Goal: Task Accomplishment & Management: Complete application form

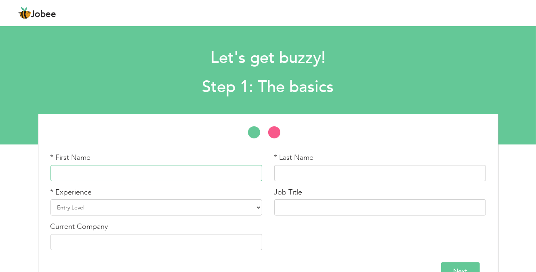
click at [103, 167] on input "text" at bounding box center [157, 173] width 212 height 16
type input "Salma"
click at [310, 173] on input "text" at bounding box center [380, 173] width 212 height 16
type input "Bibi"
click at [144, 208] on select "Entry Level Less than 1 Year 1 Year 2 Years 3 Years 4 Years 5 Years 6 Years 7 Y…" at bounding box center [157, 208] width 212 height 16
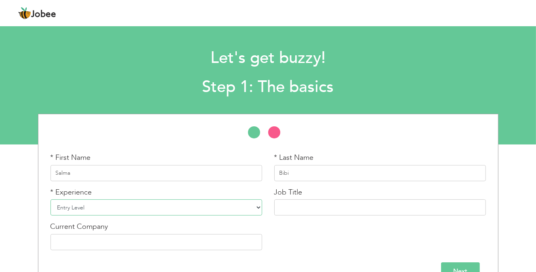
select select "9"
click at [51, 200] on select "Entry Level Less than 1 Year 1 Year 2 Years 3 Years 4 Years 5 Years 6 Years 7 Y…" at bounding box center [157, 208] width 212 height 16
click at [304, 209] on input "text" at bounding box center [380, 208] width 212 height 16
type input "Marketing"
click at [95, 237] on input "text" at bounding box center [157, 242] width 212 height 16
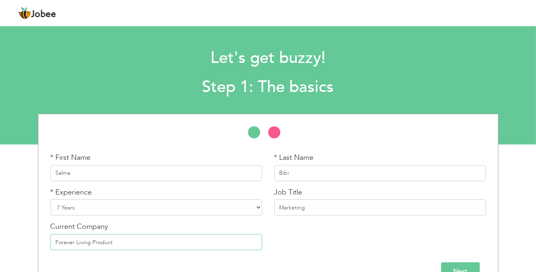
scroll to position [20, 0]
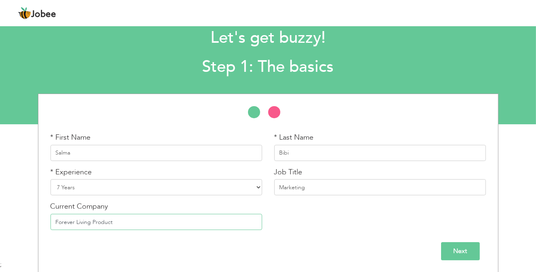
type input "Forever Living Product"
click at [456, 255] on input "Next" at bounding box center [460, 252] width 39 height 18
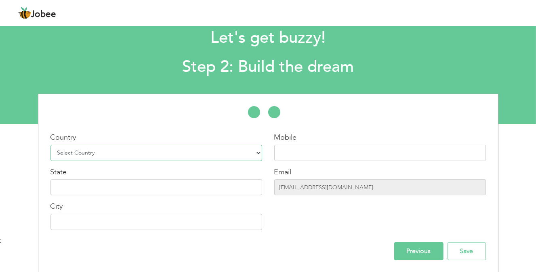
click at [96, 153] on select "Select Country Afghanistan Albania Algeria American Samoa Andorra Angola Anguil…" at bounding box center [157, 153] width 212 height 16
select select "166"
click at [51, 145] on select "Select Country Afghanistan Albania Algeria American Samoa Andorra Angola Anguil…" at bounding box center [157, 153] width 212 height 16
click at [95, 188] on input "text" at bounding box center [157, 187] width 212 height 16
click at [312, 150] on input "text" at bounding box center [380, 153] width 212 height 16
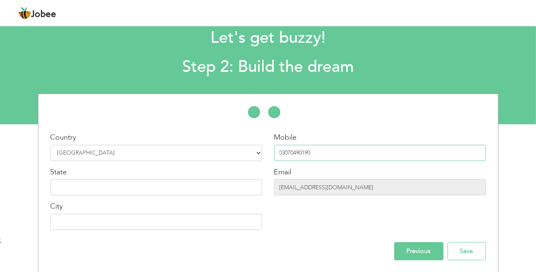
type input "03070490190"
click at [103, 191] on input "text" at bounding box center [157, 187] width 212 height 16
type input "Punjab"
click at [98, 221] on input "text" at bounding box center [157, 222] width 212 height 16
type input "Hasilpur"
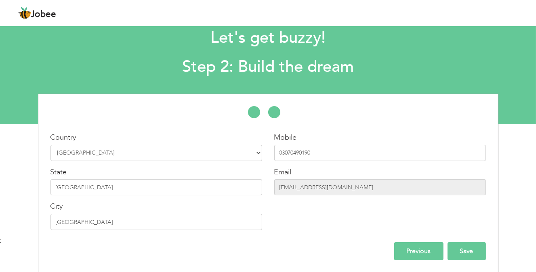
click at [467, 250] on input "Save" at bounding box center [467, 252] width 38 height 18
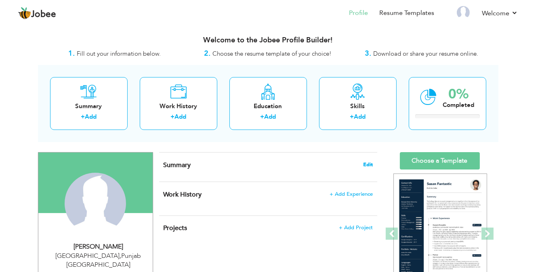
click at [369, 164] on span "Edit" at bounding box center [368, 165] width 10 height 6
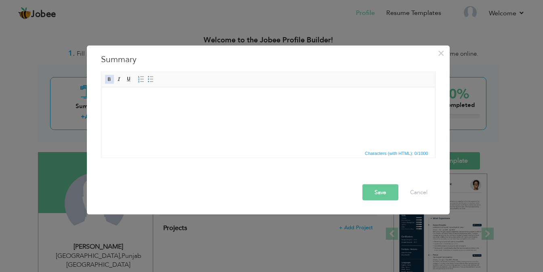
click at [108, 79] on span at bounding box center [109, 79] width 6 height 6
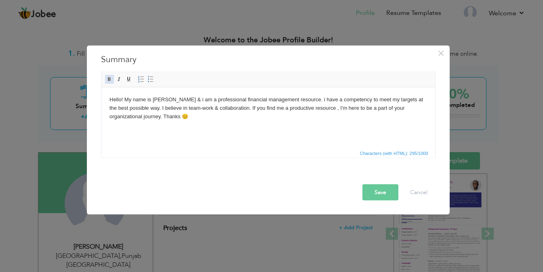
click at [108, 78] on span at bounding box center [109, 79] width 6 height 6
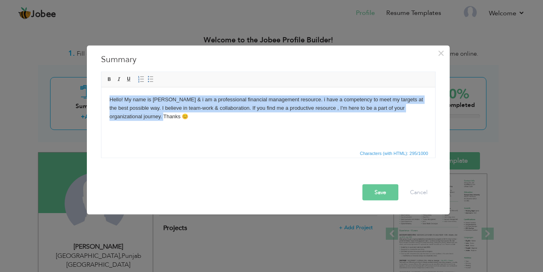
drag, startPoint x: 107, startPoint y: 99, endPoint x: 153, endPoint y: 115, distance: 48.8
click at [153, 115] on html "Hello! My name is Abid & i am a professional financial management resource. i h…" at bounding box center [268, 107] width 334 height 41
click at [106, 81] on span at bounding box center [109, 79] width 6 height 6
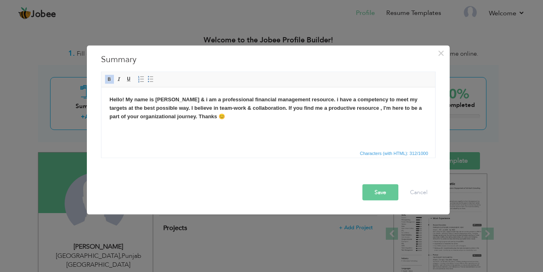
click at [211, 128] on html "Hello! My name is Abid & i am a professional financial management resource. i h…" at bounding box center [268, 107] width 334 height 41
click at [377, 192] on button "Save" at bounding box center [381, 193] width 36 height 16
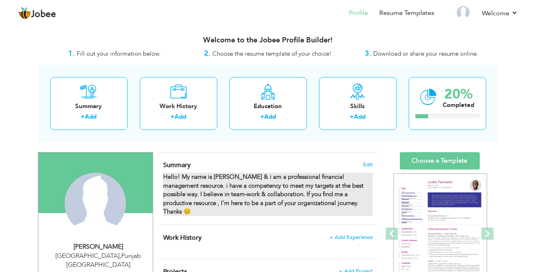
click at [276, 192] on strong "Hello! My name is Abid & i am a professional financial management resource. i h…" at bounding box center [263, 194] width 200 height 43
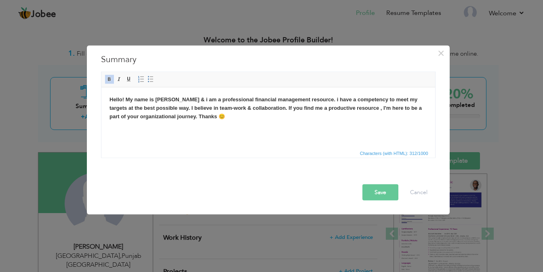
click at [166, 99] on strong "Hello! My name is Abid & i am a professional financial management resource. i h…" at bounding box center [265, 107] width 312 height 23
click at [374, 192] on button "Save" at bounding box center [381, 193] width 36 height 16
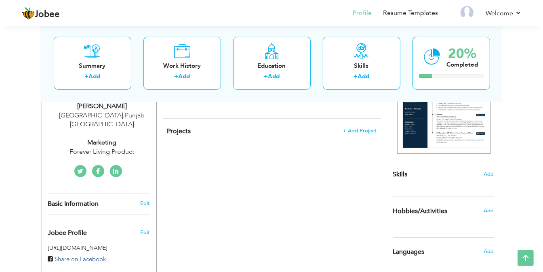
scroll to position [162, 0]
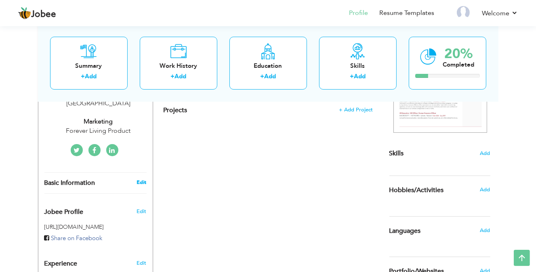
click at [144, 179] on link "Edit" at bounding box center [142, 182] width 10 height 7
type input "Salma"
type input "Bibi"
type input "03070490190"
select select "number:166"
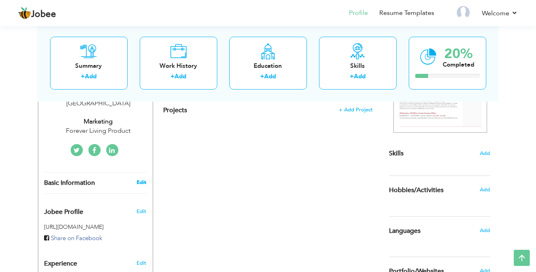
type input "[GEOGRAPHIC_DATA]"
select select "number:9"
type input "Forever Living Product"
type input "Marketing"
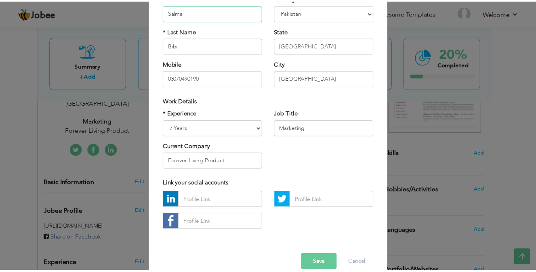
scroll to position [93, 0]
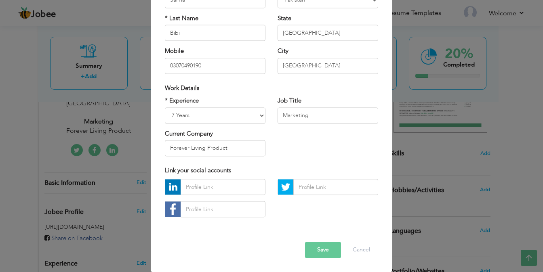
drag, startPoint x: 316, startPoint y: 252, endPoint x: 315, endPoint y: 246, distance: 5.7
click at [315, 249] on button "Save" at bounding box center [323, 251] width 36 height 16
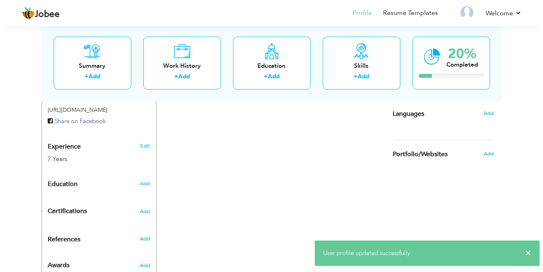
scroll to position [283, 0]
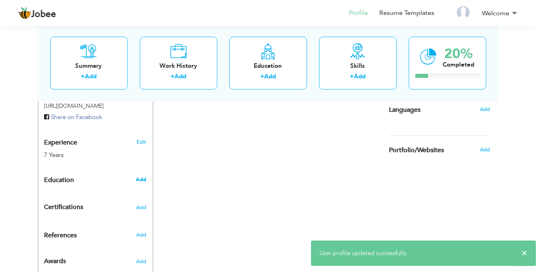
click at [141, 176] on span "Add" at bounding box center [141, 179] width 11 height 7
radio input "true"
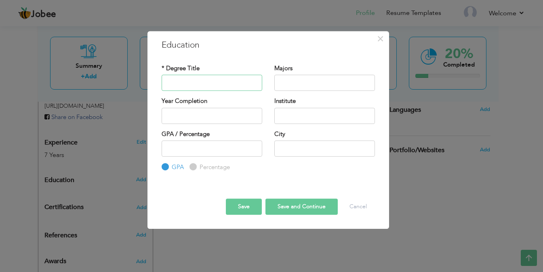
click at [191, 80] on input "text" at bounding box center [212, 83] width 101 height 16
type input "Matric"
drag, startPoint x: 173, startPoint y: 84, endPoint x: 299, endPoint y: 80, distance: 126.2
click at [299, 80] on input "text" at bounding box center [324, 83] width 101 height 16
type input "Biology"
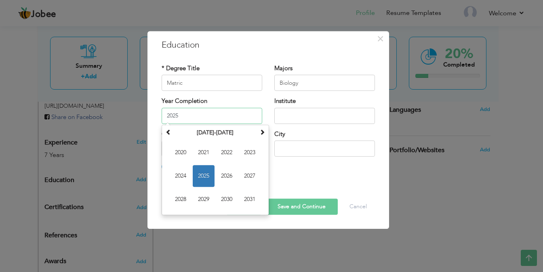
click at [191, 114] on input "2025" at bounding box center [212, 116] width 101 height 16
click at [170, 133] on span at bounding box center [169, 132] width 6 height 6
click at [184, 200] on span "2018" at bounding box center [181, 200] width 22 height 22
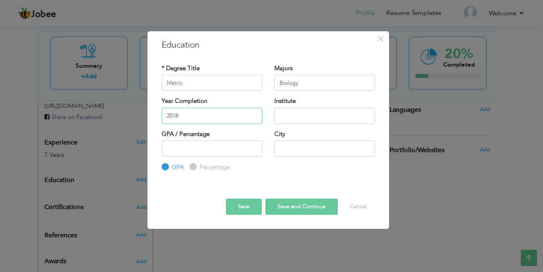
click at [199, 120] on input "2018" at bounding box center [212, 116] width 101 height 16
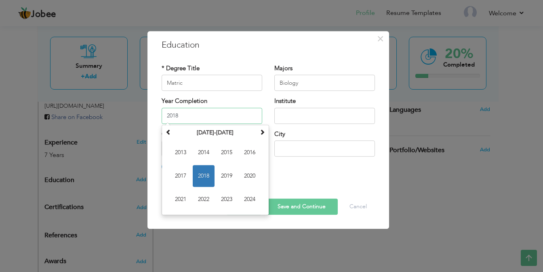
click at [228, 173] on span "2019" at bounding box center [227, 176] width 22 height 22
type input "2019"
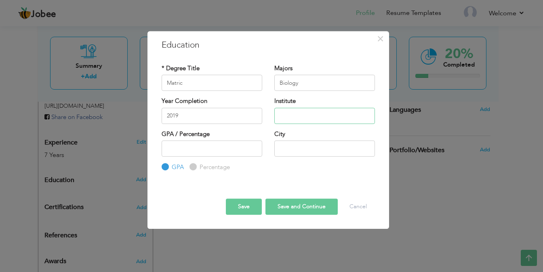
click at [296, 118] on input "text" at bounding box center [324, 116] width 101 height 16
click at [364, 117] on input "Goverment girls high secondary school Qaboola" at bounding box center [324, 116] width 101 height 16
click at [371, 119] on input "Goverment girls high secondary school Qaboola" at bounding box center [324, 116] width 101 height 16
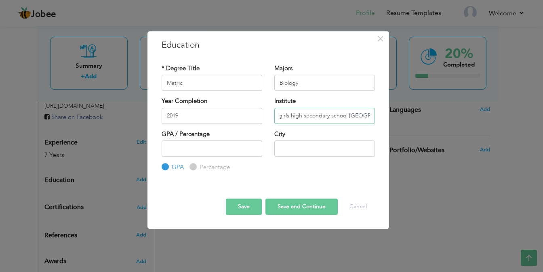
type input "Goverment girls high secondary school Qaboolaa"
click at [214, 146] on input "number" at bounding box center [212, 149] width 101 height 16
click at [192, 168] on input "Percentage" at bounding box center [192, 167] width 5 height 5
radio input "true"
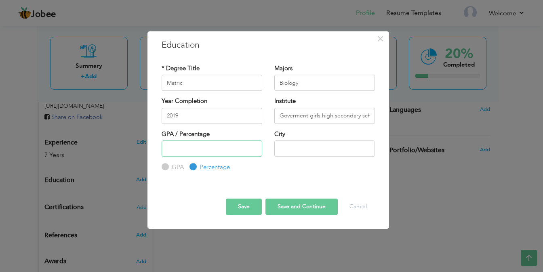
click at [181, 149] on input "number" at bounding box center [212, 149] width 101 height 16
type input "60"
click at [291, 150] on input "text" at bounding box center [324, 149] width 101 height 16
type input "Q"
type input "Arifwala"
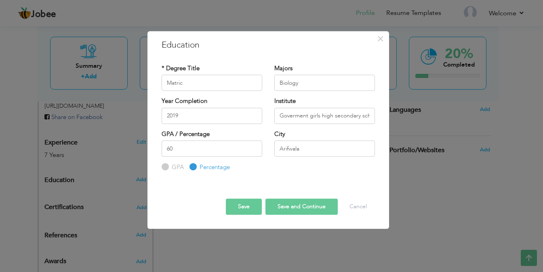
click at [296, 210] on button "Save and Continue" at bounding box center [302, 207] width 72 height 16
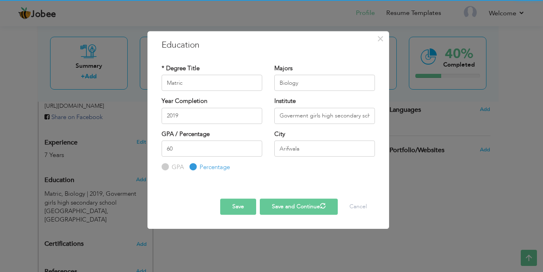
radio input "true"
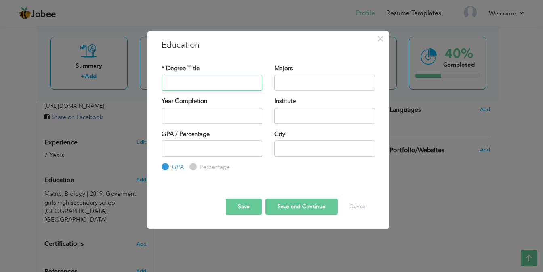
click at [219, 84] on input "text" at bounding box center [212, 83] width 101 height 16
type input "ICS"
click at [314, 82] on input "text" at bounding box center [324, 83] width 101 height 16
type input "Computer"
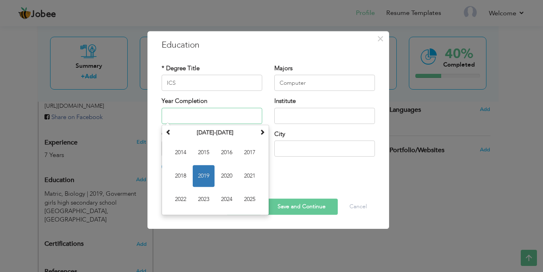
click at [222, 115] on input "text" at bounding box center [212, 116] width 101 height 16
click at [247, 179] on span "2021" at bounding box center [250, 176] width 22 height 22
type input "2021"
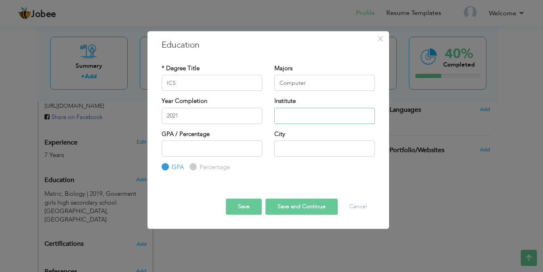
click at [312, 116] on input "text" at bounding box center [324, 116] width 101 height 16
click at [370, 116] on input "Goverment girls high secondary school Qaboola" at bounding box center [324, 116] width 101 height 16
type input "Goverment girls high secondary school Qaboola"
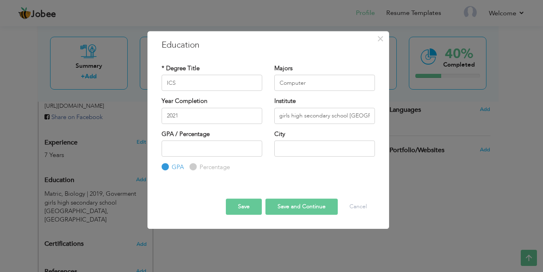
scroll to position [0, 0]
click at [192, 169] on input "Percentage" at bounding box center [192, 167] width 5 height 5
radio input "true"
click at [179, 152] on input "number" at bounding box center [212, 149] width 101 height 16
type input "60"
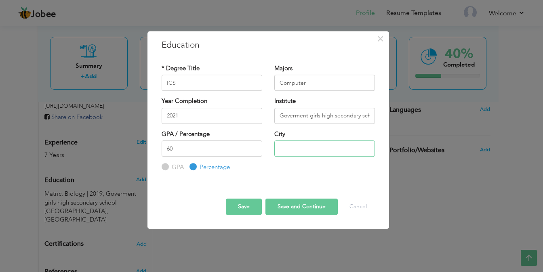
click at [330, 153] on input "text" at bounding box center [324, 149] width 101 height 16
type input "Arifwala"
click at [240, 206] on button "Save" at bounding box center [244, 207] width 36 height 16
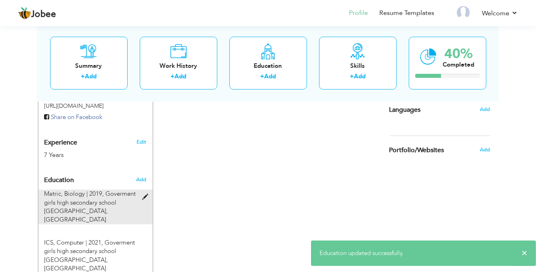
click at [102, 192] on span "Goverment girls high secondary school Qaboolaa, Arifwala" at bounding box center [90, 207] width 92 height 34
type input "Matric"
type input "Biology"
type input "2019"
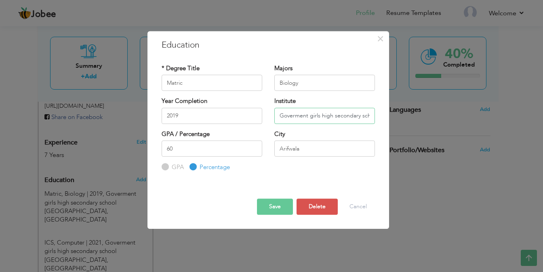
click at [367, 119] on input "Goverment girls high secondary school Qaboolaa" at bounding box center [324, 116] width 101 height 16
type input "Goverment girls high secondary school Qaboola"
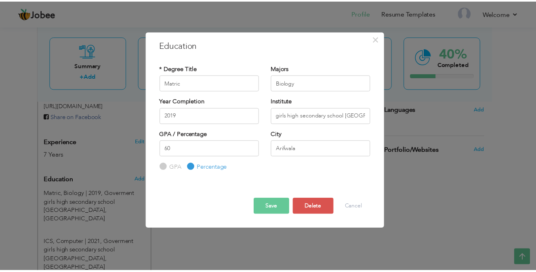
scroll to position [0, 0]
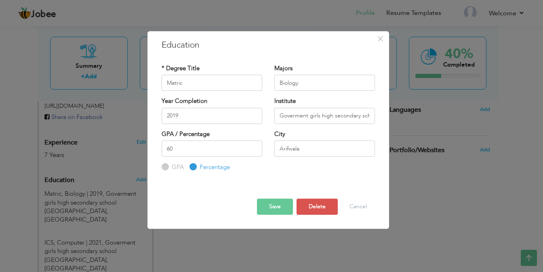
click at [275, 203] on button "Save" at bounding box center [275, 207] width 36 height 16
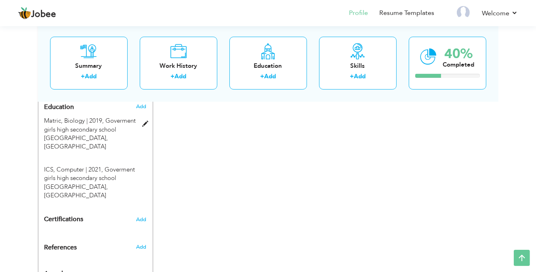
scroll to position [364, 0]
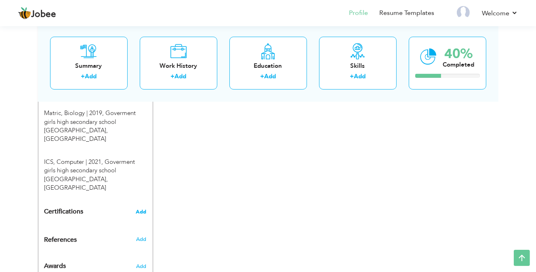
click at [145, 209] on span "Add" at bounding box center [141, 212] width 11 height 6
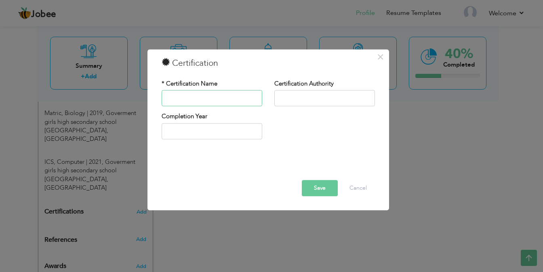
click at [201, 101] on input "text" at bounding box center [212, 99] width 101 height 16
drag, startPoint x: 185, startPoint y: 99, endPoint x: 208, endPoint y: 95, distance: 23.5
click at [208, 95] on input "Beautition" at bounding box center [212, 99] width 101 height 16
click at [205, 97] on input "Beautition" at bounding box center [212, 99] width 101 height 16
type input "Beautition"
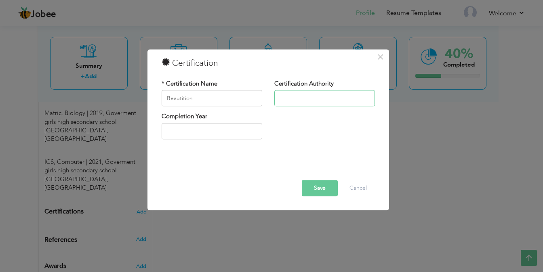
click at [304, 99] on input "text" at bounding box center [324, 99] width 101 height 16
click at [205, 135] on input "2025" at bounding box center [212, 131] width 101 height 16
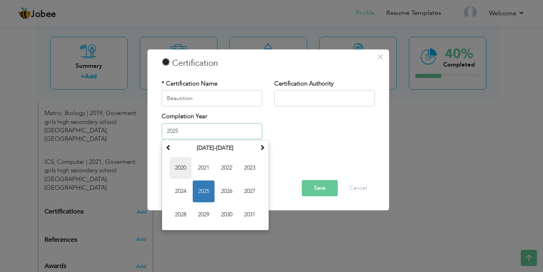
click at [185, 168] on span "2020" at bounding box center [181, 168] width 22 height 22
type input "2020"
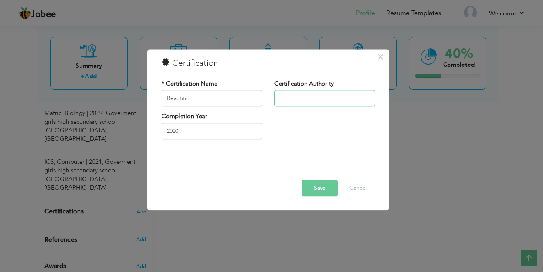
click at [311, 96] on input "text" at bounding box center [324, 99] width 101 height 16
drag, startPoint x: 330, startPoint y: 101, endPoint x: 304, endPoint y: 143, distance: 48.8
click at [304, 143] on div "Completion Year 2020" at bounding box center [269, 129] width 226 height 33
click at [321, 103] on input "Mashallah Beautiparlor" at bounding box center [324, 99] width 101 height 16
type input "Mashallah Beautiparlor"
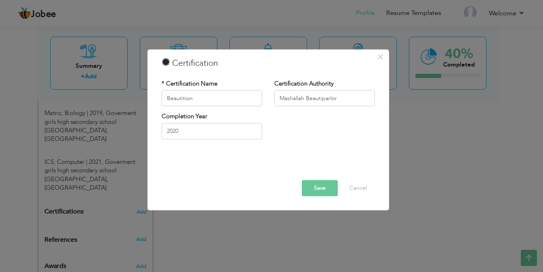
click at [320, 190] on button "Save" at bounding box center [320, 189] width 36 height 16
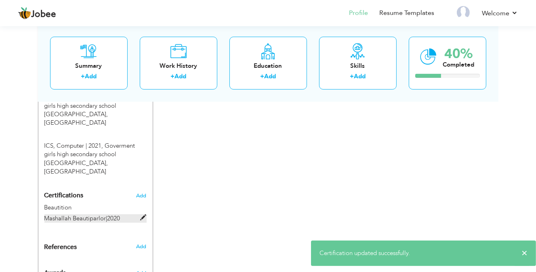
scroll to position [390, 0]
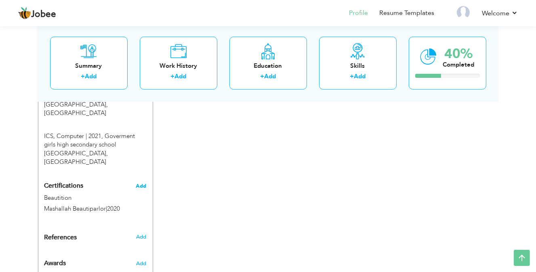
click at [143, 184] on span "Add" at bounding box center [141, 187] width 11 height 6
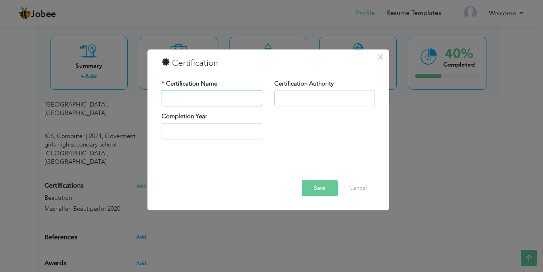
click at [194, 100] on input "text" at bounding box center [212, 99] width 101 height 16
type input "Marketing"
click at [294, 99] on input "text" at bounding box center [324, 99] width 101 height 16
type input "Forever Living Product"
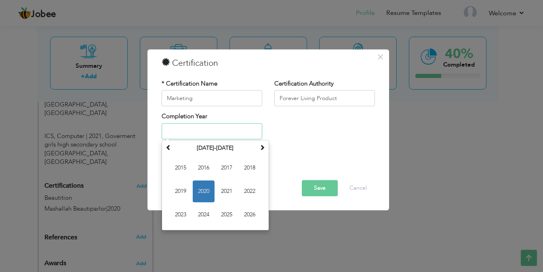
click at [184, 135] on input "text" at bounding box center [212, 131] width 101 height 16
click at [202, 213] on span "2024" at bounding box center [204, 215] width 22 height 22
type input "2024"
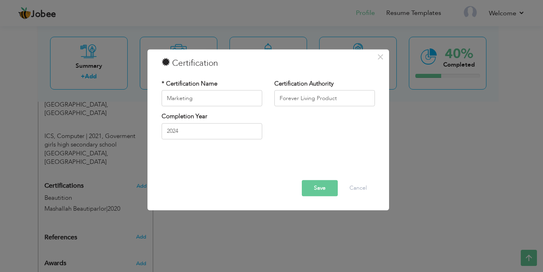
click at [320, 190] on button "Save" at bounding box center [320, 189] width 36 height 16
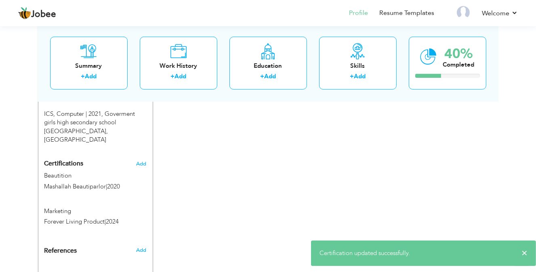
scroll to position [425, 0]
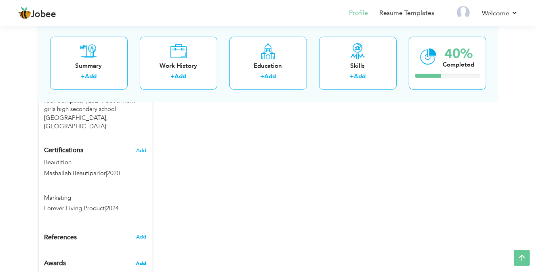
click at [141, 260] on span "Add" at bounding box center [141, 263] width 11 height 7
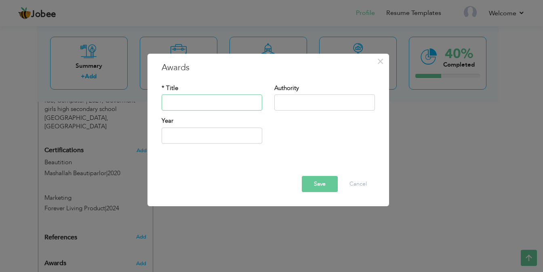
click at [178, 98] on input "text" at bounding box center [212, 103] width 101 height 16
type input "Best Performers"
click at [313, 102] on input "text" at bounding box center [324, 103] width 101 height 16
type input "Forever Living Product"
click at [179, 135] on input "2025" at bounding box center [212, 136] width 101 height 16
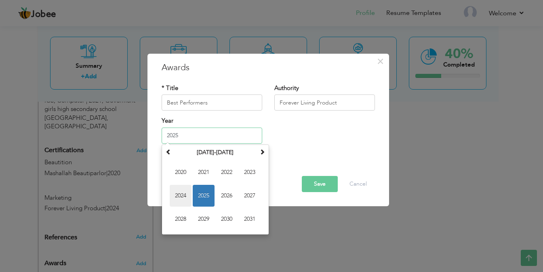
click at [182, 195] on span "2024" at bounding box center [181, 196] width 22 height 22
type input "2024"
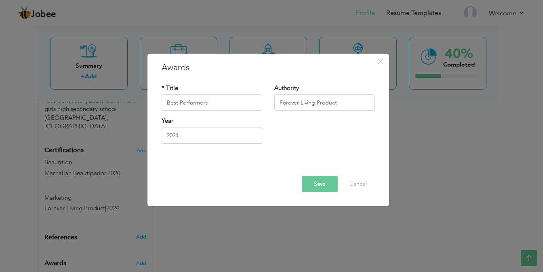
click at [317, 184] on button "Save" at bounding box center [320, 184] width 36 height 16
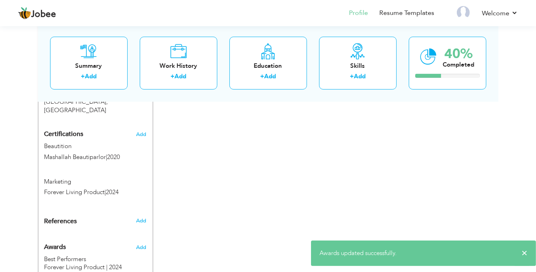
scroll to position [441, 0]
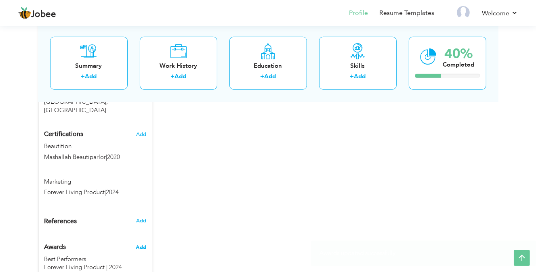
click at [140, 244] on span "Add" at bounding box center [141, 247] width 11 height 7
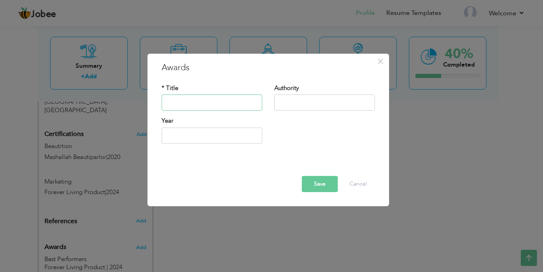
click at [173, 96] on input "text" at bounding box center [212, 103] width 101 height 16
type input "Highest Achievement"
click at [306, 101] on input "text" at bounding box center [324, 103] width 101 height 16
type input "Forever Living Product"
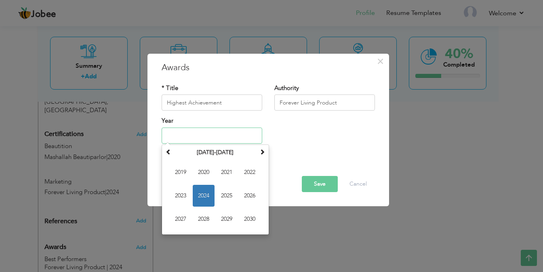
click at [185, 136] on input "text" at bounding box center [212, 136] width 101 height 16
click at [200, 196] on span "2024" at bounding box center [204, 196] width 22 height 22
type input "2024"
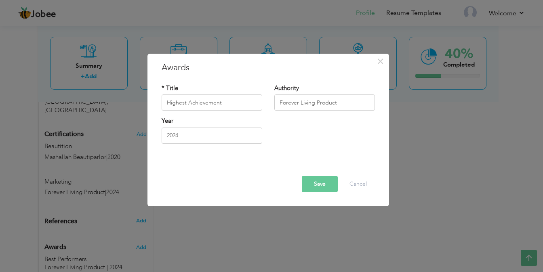
click at [321, 182] on button "Save" at bounding box center [320, 184] width 36 height 16
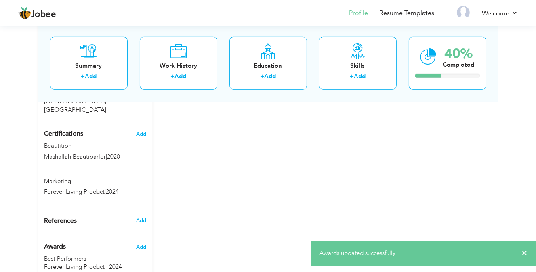
scroll to position [471, 0]
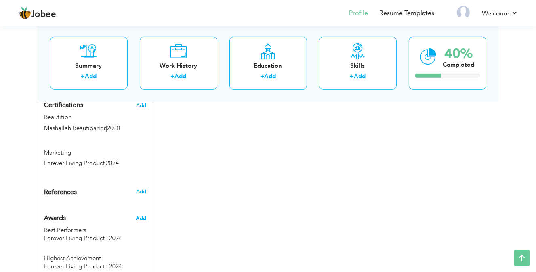
click at [138, 215] on span "Add" at bounding box center [141, 218] width 11 height 7
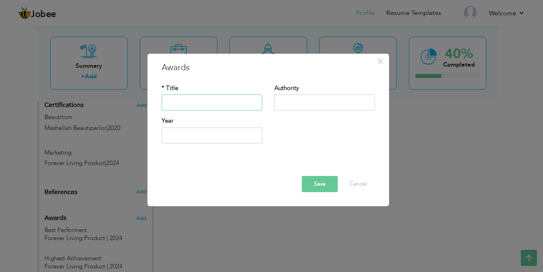
click at [192, 101] on input "text" at bounding box center [212, 103] width 101 height 16
click at [353, 185] on button "Cancel" at bounding box center [359, 184] width 34 height 16
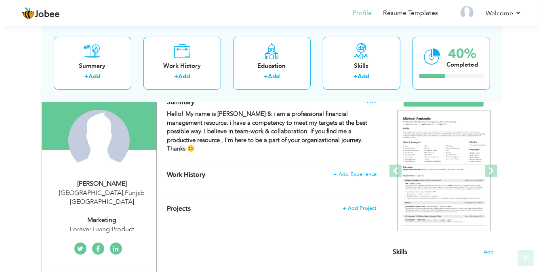
scroll to position [81, 0]
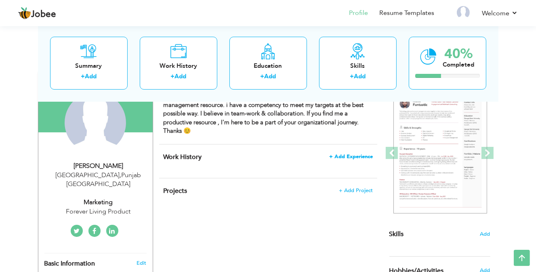
click at [351, 154] on span "+ Add Experience" at bounding box center [351, 157] width 44 height 6
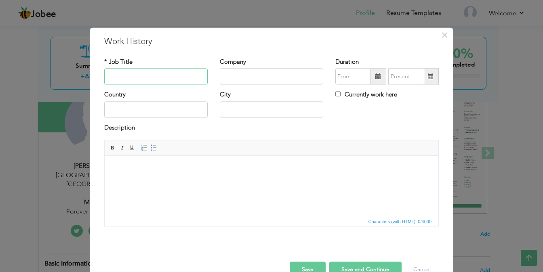
click at [144, 82] on input "text" at bounding box center [155, 77] width 103 height 16
click at [136, 81] on input "Teacher" at bounding box center [155, 77] width 103 height 16
type input "Teaching"
click at [240, 76] on input "text" at bounding box center [271, 77] width 103 height 16
type input "Misali Zikriya School"
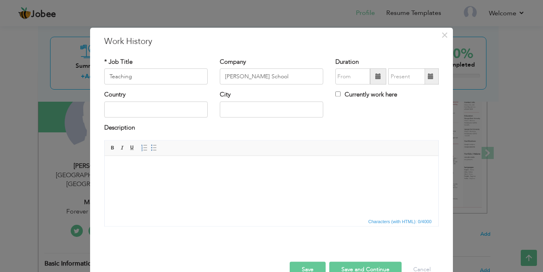
drag, startPoint x: 352, startPoint y: 233, endPoint x: 237, endPoint y: 166, distance: 133.3
click at [238, 169] on html at bounding box center [272, 168] width 334 height 25
click at [376, 77] on span at bounding box center [379, 77] width 6 height 6
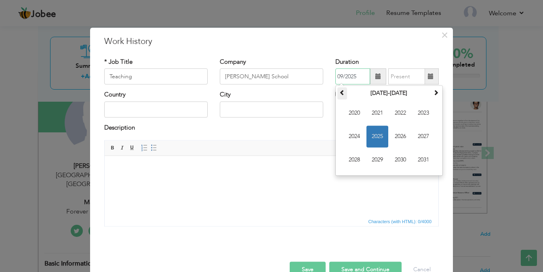
click at [340, 97] on th at bounding box center [343, 94] width 10 height 12
click at [373, 163] on span "2019" at bounding box center [378, 161] width 22 height 22
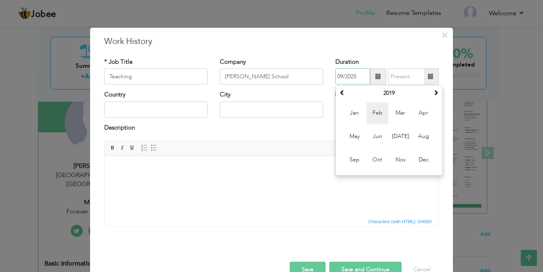
click at [374, 114] on span "Feb" at bounding box center [378, 114] width 22 height 22
type input "02/2019"
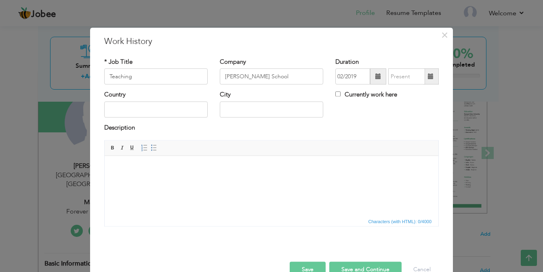
click at [428, 79] on span at bounding box center [431, 77] width 6 height 6
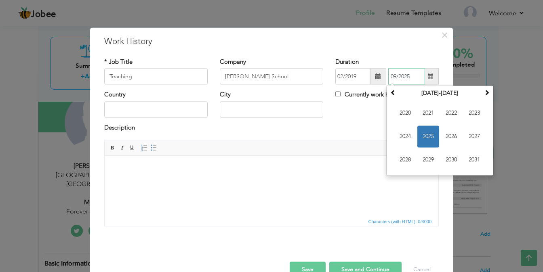
click at [471, 114] on span "2023" at bounding box center [475, 114] width 22 height 22
click at [423, 135] on span "Jun" at bounding box center [429, 137] width 22 height 22
type input "06/2023"
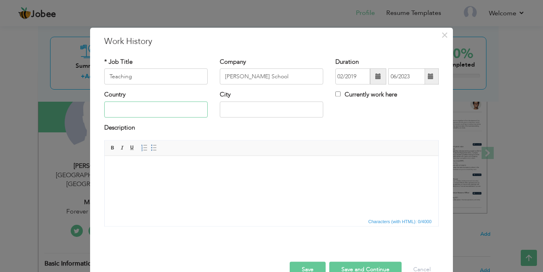
click at [121, 106] on input "text" at bounding box center [155, 109] width 103 height 16
type input "Pakistan"
click at [249, 112] on input "text" at bounding box center [271, 109] width 103 height 16
click at [110, 149] on span at bounding box center [113, 148] width 6 height 6
type input "Arifwala"
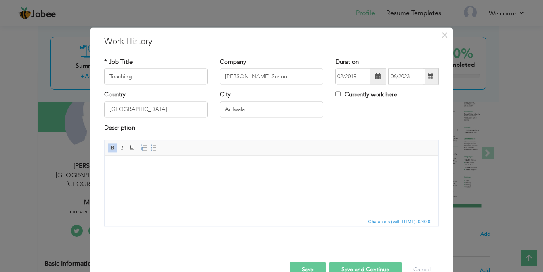
click at [118, 167] on html at bounding box center [272, 168] width 334 height 25
click at [111, 164] on html "." at bounding box center [272, 168] width 334 height 25
click at [110, 149] on span at bounding box center [113, 148] width 6 height 6
click at [113, 166] on body "." at bounding box center [272, 168] width 318 height 8
drag, startPoint x: 111, startPoint y: 170, endPoint x: 186, endPoint y: 169, distance: 75.6
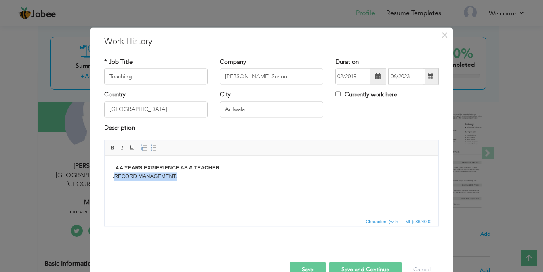
click at [186, 169] on body ". 4.4 YEARS EXPIERIENCE AS A TEACHER . . RECORD MANAGEMENT. ​​​​​​​" at bounding box center [272, 172] width 318 height 17
click at [110, 148] on span at bounding box center [113, 148] width 6 height 6
click at [204, 189] on html ". 4.4 YEARS EXPIERIENCE AS A TEACHER . . RECORD MANAGEMENT." at bounding box center [272, 172] width 334 height 33
click at [198, 177] on html ". 4.4 YEARS EXPIERIENCE AS A TEACHER . . RECORD MANAGEMENT." at bounding box center [272, 172] width 334 height 33
click at [114, 179] on body ". 4.4 YEARS EXPIERIENCE AS A TEACHER . . RECORD MANAGEMENT. ." at bounding box center [272, 176] width 318 height 25
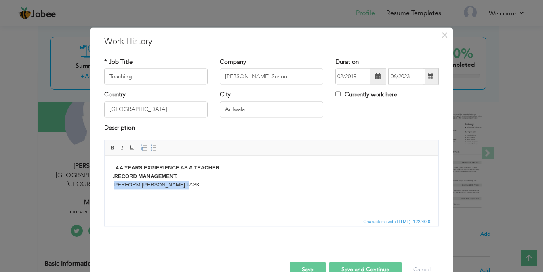
drag, startPoint x: 111, startPoint y: 179, endPoint x: 202, endPoint y: 177, distance: 91.0
click at [202, 177] on body ". 4.4 YEARS EXPIERIENCE AS A TEACHER . . RECORD MANAGEMENT. . PERFORM ASSIGHNED…" at bounding box center [272, 176] width 318 height 25
click at [110, 146] on span at bounding box center [113, 148] width 6 height 6
click at [224, 194] on html ". 4.4 YEARS EXPIERIENCE AS A TEACHER . . RECORD MANAGEMENT. . PERFORM ASSIGHNED…" at bounding box center [272, 176] width 334 height 41
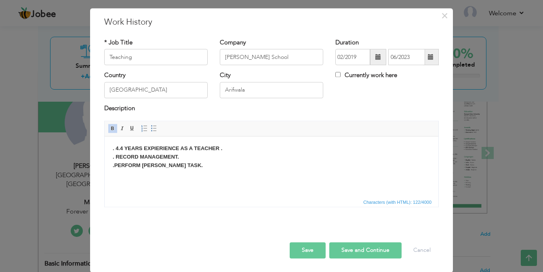
click at [302, 250] on button "Save" at bounding box center [308, 251] width 36 height 16
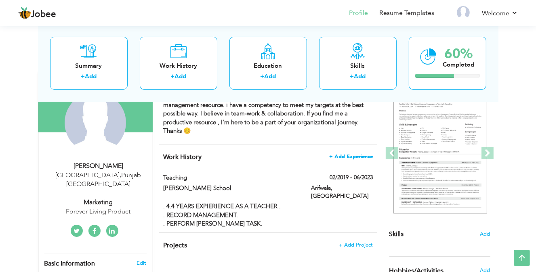
click at [359, 154] on span "+ Add Experience" at bounding box center [351, 157] width 44 height 6
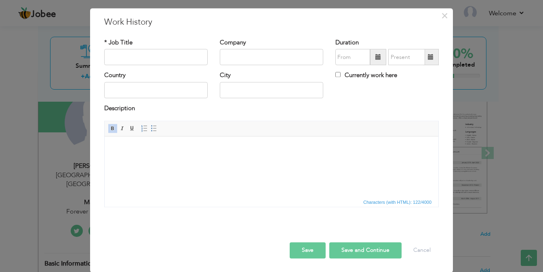
scroll to position [0, 0]
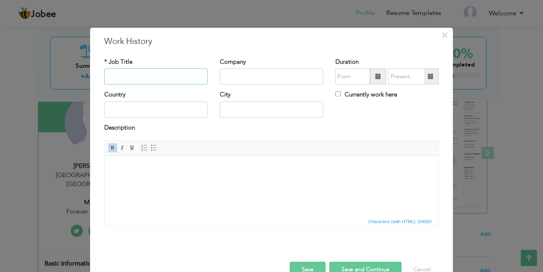
click at [125, 78] on input "text" at bounding box center [155, 77] width 103 height 16
type input "Beautition"
drag, startPoint x: 223, startPoint y: 234, endPoint x: 169, endPoint y: 187, distance: 71.3
click at [169, 181] on html at bounding box center [272, 168] width 334 height 25
click at [236, 75] on input "text" at bounding box center [271, 77] width 103 height 16
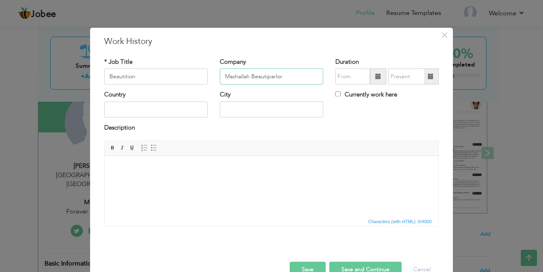
type input "Mashallah Beautiparlor"
click at [153, 111] on input "text" at bounding box center [155, 109] width 103 height 16
type input "Pakistan"
click at [228, 116] on input "text" at bounding box center [271, 109] width 103 height 16
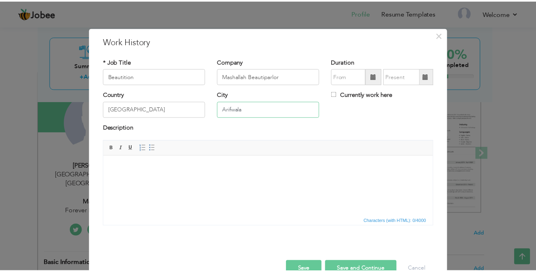
scroll to position [19, 0]
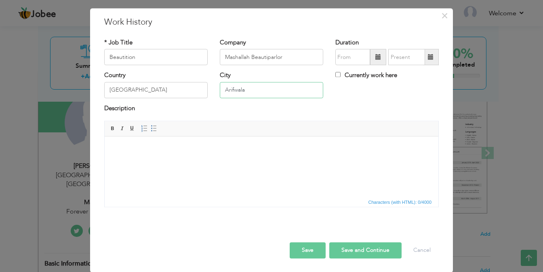
type input "Arifwala"
click at [307, 250] on button "Save" at bounding box center [308, 251] width 36 height 16
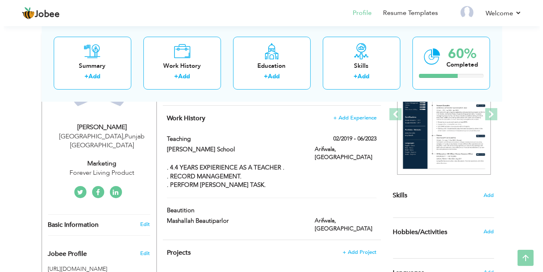
scroll to position [121, 0]
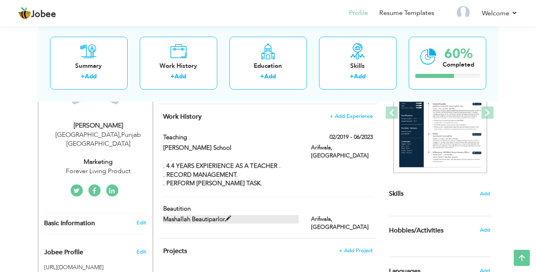
click at [283, 215] on label "Mashallah Beautiparlor" at bounding box center [231, 219] width 136 height 8
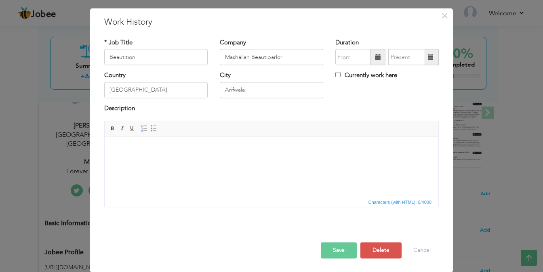
scroll to position [0, 0]
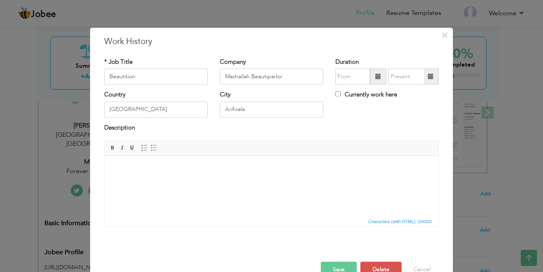
click at [376, 77] on span at bounding box center [379, 77] width 6 height 6
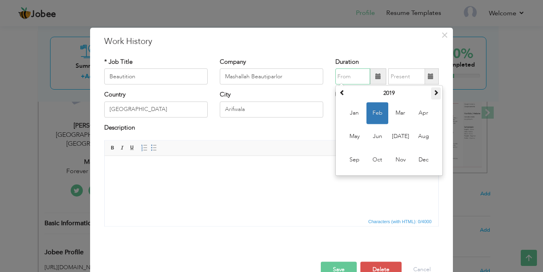
click at [431, 98] on th at bounding box center [436, 94] width 10 height 12
click at [352, 111] on span "Jan" at bounding box center [355, 114] width 22 height 22
type input "01/2020"
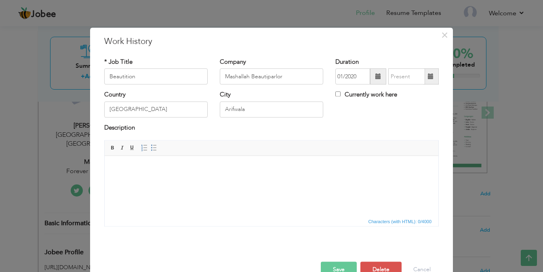
click at [428, 76] on span at bounding box center [431, 77] width 6 height 6
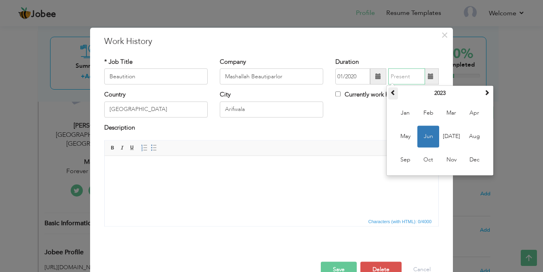
click at [388, 90] on th at bounding box center [393, 94] width 10 height 12
click at [399, 160] on span "Sep" at bounding box center [406, 161] width 22 height 22
type input "09/2022"
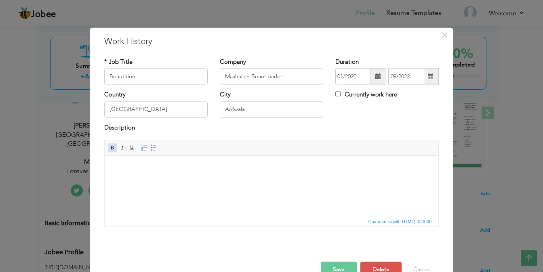
click at [110, 146] on span at bounding box center [113, 148] width 6 height 6
drag, startPoint x: 110, startPoint y: 167, endPoint x: 120, endPoint y: 168, distance: 10.5
click at [120, 168] on html "." at bounding box center [272, 168] width 334 height 25
click at [110, 147] on span at bounding box center [113, 148] width 6 height 6
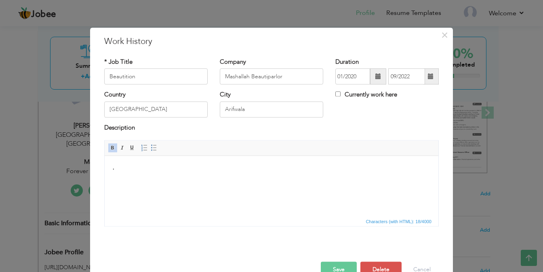
click at [121, 166] on body "." at bounding box center [272, 168] width 318 height 8
drag, startPoint x: 115, startPoint y: 174, endPoint x: 190, endPoint y: 177, distance: 74.4
click at [190, 177] on body ". 1.8 YEARS EXPIERIENCE AS A BEAUTITION. . PERFORM ASSIGHNED TASK. ​​​​​​​" at bounding box center [272, 172] width 318 height 17
click at [110, 147] on span at bounding box center [113, 148] width 6 height 6
click at [196, 179] on body ". 1.8 YEARS EXPIERIENCE AS A BEAUTITION. . PERFORM ASSIGHNED TASK." at bounding box center [272, 172] width 318 height 17
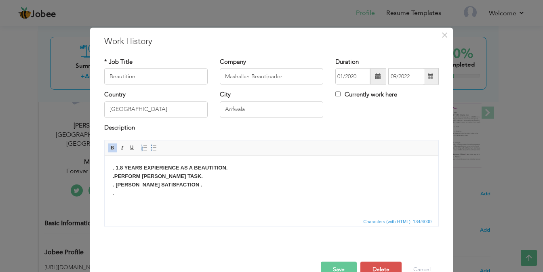
scroll to position [21, 0]
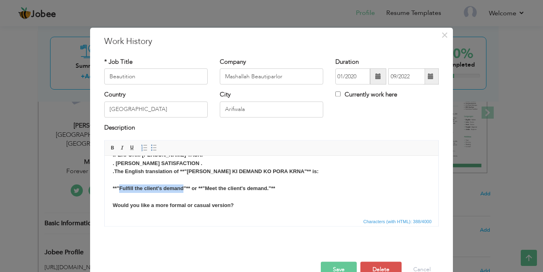
drag, startPoint x: 118, startPoint y: 191, endPoint x: 184, endPoint y: 192, distance: 65.5
click at [184, 192] on body ". 1.8 YEARS EXPIERIENCE AS A BEAUTITION. . PERFORM ASSIGHNED TASK. . CLINT SATI…" at bounding box center [272, 181] width 318 height 76
copy strong "Fulfill the client's demand"
click at [237, 205] on body ". 1.8 YEARS EXPIERIENCE AS A BEAUTITION. . PERFORM ASSIGHNED TASK. . CLINT SATI…" at bounding box center [272, 181] width 318 height 76
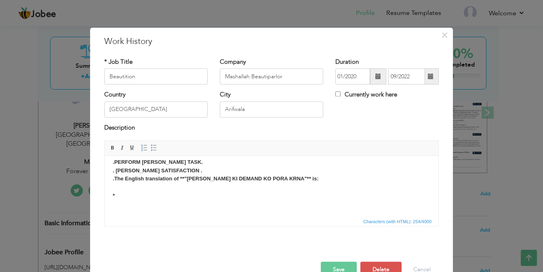
scroll to position [0, 0]
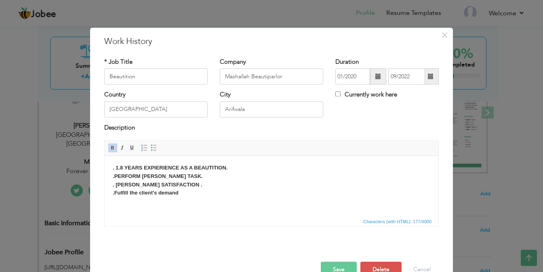
click at [114, 193] on strong ". 1.8 YEARS EXPIERIENCE AS A BEAUTITION. . PERFORM ASSIGHNED TASK. . CLINT SATI…" at bounding box center [170, 180] width 115 height 31
click at [114, 192] on body ". 1.8 YEARS EXPIERIENCE AS A BEAUTITION. . PERFORM ASSIGHNED TASK. . CLINT SATI…" at bounding box center [272, 189] width 318 height 51
click at [180, 204] on body ". 1.8 YEARS EXPIERIENCE AS A BEAUTITION. . PERFORM ASSIGHNED TASK. . CLINT SATI…" at bounding box center [272, 189] width 318 height 51
click at [332, 267] on button "Save" at bounding box center [339, 270] width 36 height 16
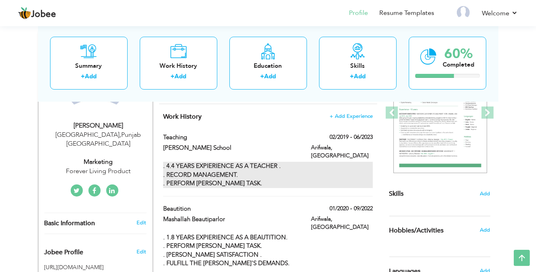
click at [308, 162] on div ". 4.4 YEARS EXPIERIENCE AS A TEACHER . . RECORD MANAGEMENT. . PERFORM ASSIGHNED…" at bounding box center [267, 175] width 209 height 26
type input "Teaching"
type input "Misali Zikriya School"
type input "02/2019"
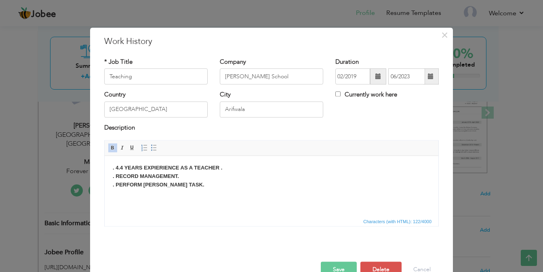
click at [428, 74] on span at bounding box center [431, 77] width 6 height 6
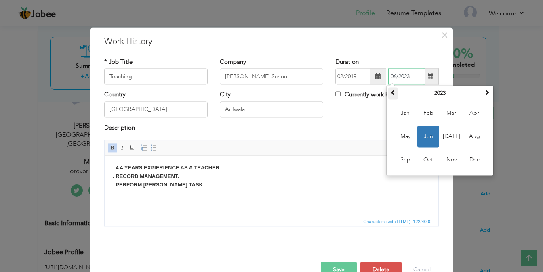
click at [390, 91] on span at bounding box center [393, 93] width 6 height 6
click at [424, 136] on span "Jun" at bounding box center [429, 137] width 22 height 22
type input "06/2021"
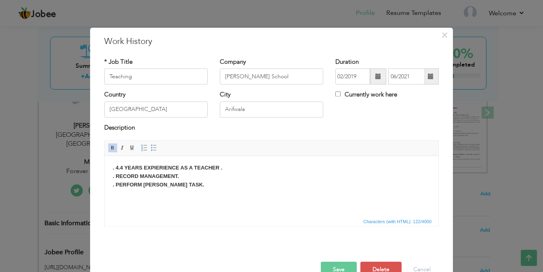
click at [118, 166] on strong ". 4.4 YEARS EXPIERIENCE AS A TEACHER . . RECORD MANAGEMENT. . PERFORM ASSIGHNED…" at bounding box center [168, 176] width 110 height 23
click at [334, 268] on button "Save" at bounding box center [339, 270] width 36 height 16
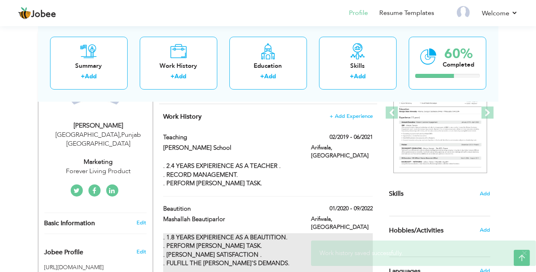
click at [335, 234] on div ". 1.8 YEARS EXPIERIENCE AS A BEAUTITION. . PERFORM ASSIGHNED TASK. . CLINT SATI…" at bounding box center [267, 255] width 209 height 43
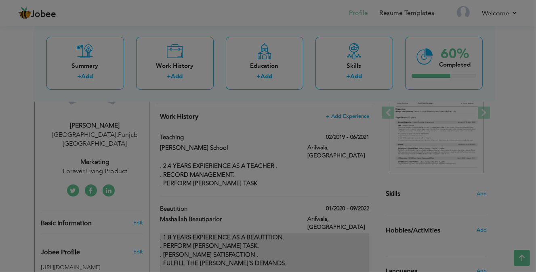
type input "Beautition"
type input "Mashallah Beautiparlor"
type input "01/2020"
type input "09/2022"
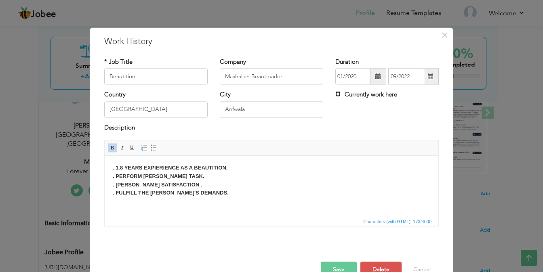
click at [336, 93] on input "Currently work here" at bounding box center [338, 94] width 5 height 5
checkbox input "true"
click at [122, 166] on strong ". 1.8 YEARS EXPIERIENCE AS A BEAUTITION. . PERFORM ASSIGHNED TASK. . CLINT SATI…" at bounding box center [171, 180] width 116 height 31
click at [335, 266] on button "Save" at bounding box center [339, 270] width 36 height 16
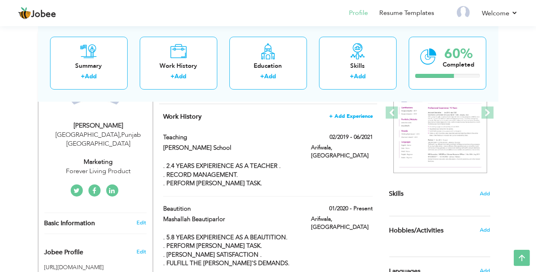
click at [354, 114] on span "+ Add Experience" at bounding box center [351, 117] width 44 height 6
checkbox input "false"
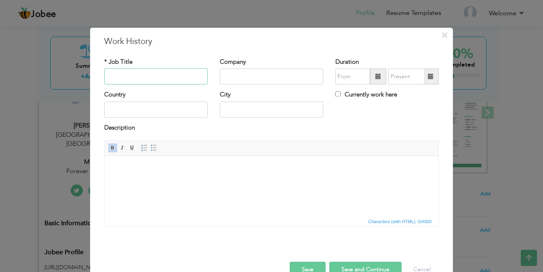
click at [137, 79] on input "text" at bounding box center [155, 77] width 103 height 16
type input "Marketing"
click at [221, 84] on input "text" at bounding box center [271, 77] width 103 height 16
type input "Forever Living Product"
click at [131, 111] on input "text" at bounding box center [155, 109] width 103 height 16
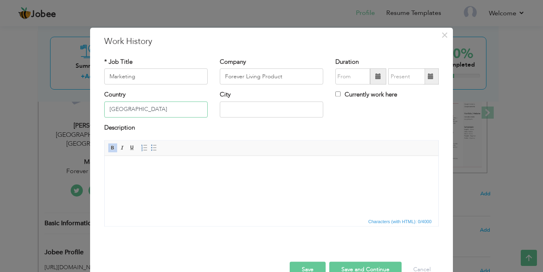
type input "Pakistan"
click at [229, 114] on input "text" at bounding box center [271, 109] width 103 height 16
type input "Hasilpur"
click at [371, 75] on span at bounding box center [378, 77] width 16 height 16
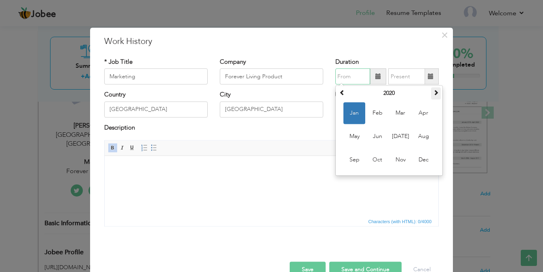
click at [433, 92] on span at bounding box center [436, 93] width 6 height 6
click at [433, 91] on span at bounding box center [436, 93] width 6 height 6
click at [352, 110] on span "Jan" at bounding box center [355, 114] width 22 height 22
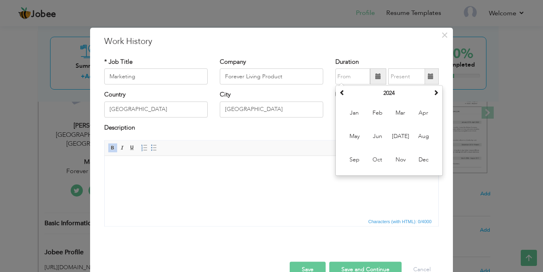
type input "01/2024"
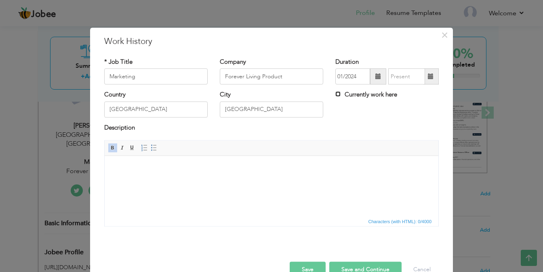
click at [336, 92] on input "Currently work here" at bounding box center [338, 94] width 5 height 5
checkbox input "true"
click at [110, 145] on span at bounding box center [113, 148] width 6 height 6
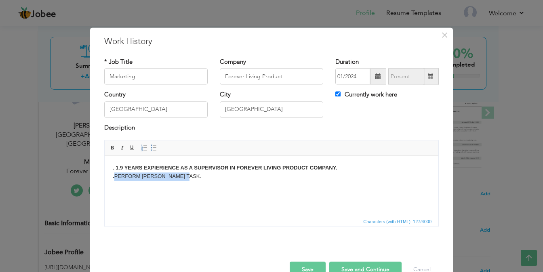
drag, startPoint x: 116, startPoint y: 177, endPoint x: 190, endPoint y: 175, distance: 74.4
click at [190, 175] on body ". 1.9 YEARS EXPIERIENCE AS A SUPERVISOR IN FOREVER LIVING PRODUCT COMPANY. . PE…" at bounding box center [272, 172] width 318 height 17
click at [110, 148] on span at bounding box center [113, 148] width 6 height 6
click at [191, 177] on strong ". 1.9 YEARS EXPIERIENCE AS A SUPERVISOR IN FOREVER LIVING PRODUCT COMPANY. . PE…" at bounding box center [225, 172] width 225 height 15
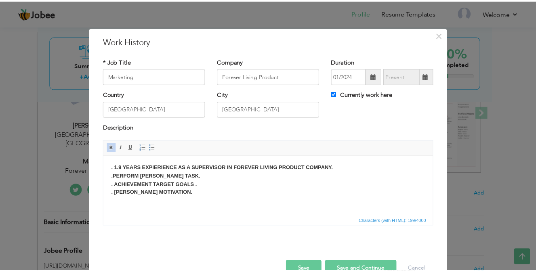
scroll to position [19, 0]
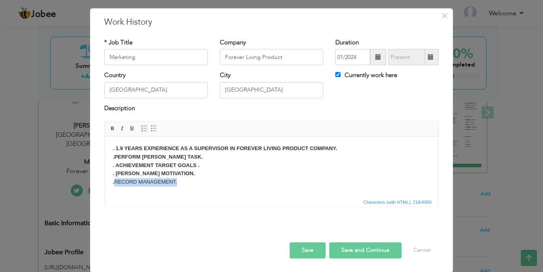
drag, startPoint x: 115, startPoint y: 183, endPoint x: 181, endPoint y: 183, distance: 66.3
click at [181, 183] on body ". 1.9 YEARS EXPIERIENCE AS A SUPERVISOR IN FOREVER LIVING PRODUCT COMPANY. . PE…" at bounding box center [272, 166] width 318 height 42
click at [108, 125] on link "Bold" at bounding box center [112, 129] width 9 height 9
click at [234, 179] on body ". 1.9 YEARS EXPIERIENCE AS A SUPERVISOR IN FOREVER LIVING PRODUCT COMPANY. . PE…" at bounding box center [272, 166] width 318 height 42
click at [303, 249] on button "Save" at bounding box center [308, 251] width 36 height 16
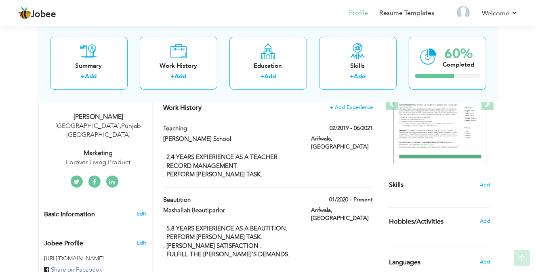
scroll to position [147, 0]
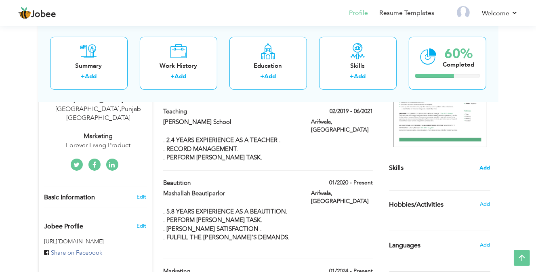
click at [485, 166] on span "Add" at bounding box center [485, 169] width 11 height 8
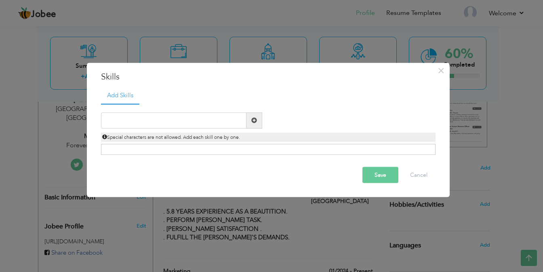
click at [222, 153] on div "Click on , to mark skill as primary." at bounding box center [268, 149] width 335 height 11
click at [253, 119] on span at bounding box center [254, 121] width 6 height 6
click at [184, 117] on input "text" at bounding box center [174, 120] width 146 height 16
click at [128, 119] on input "text" at bounding box center [174, 120] width 146 height 16
paste input "• MS Excel"
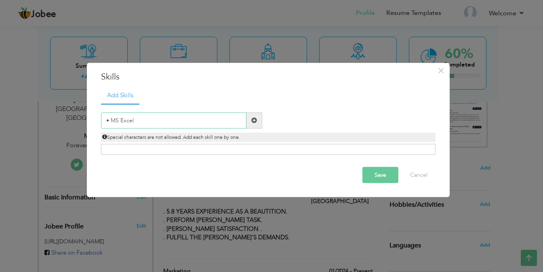
type input "• MS Excel"
click at [253, 120] on span at bounding box center [254, 121] width 6 height 6
click at [145, 119] on input "text" at bounding box center [174, 120] width 146 height 16
paste input "• MS Excel"
click at [110, 122] on input "• MS Excel" at bounding box center [174, 120] width 146 height 16
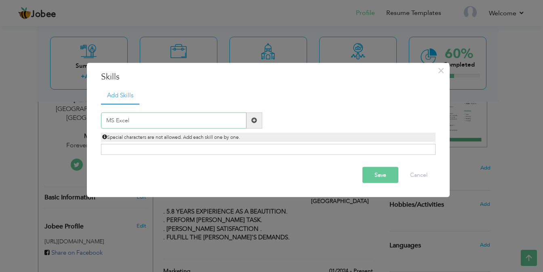
type input "MS Excel"
click at [254, 118] on span at bounding box center [254, 121] width 6 height 6
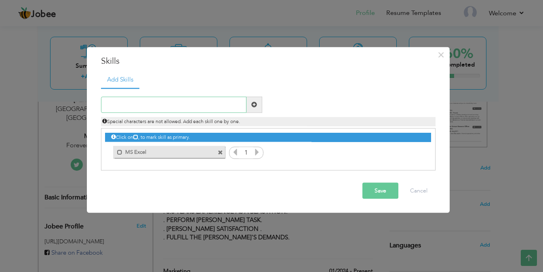
click at [125, 101] on input "text" at bounding box center [174, 105] width 146 height 16
paste input "Financial Services"
type input "Financial Services"
click at [254, 103] on span at bounding box center [254, 105] width 6 height 6
click at [123, 102] on input "text" at bounding box center [174, 105] width 146 height 16
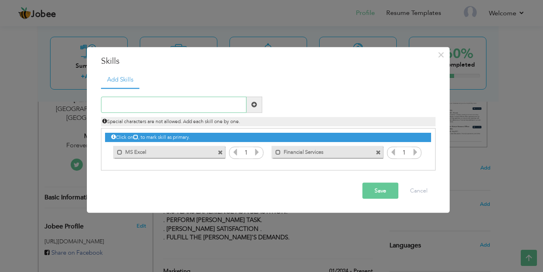
paste input "Accounting"
type input "Accounting"
click at [251, 102] on span at bounding box center [254, 105] width 6 height 6
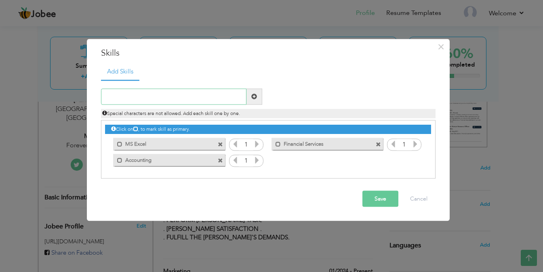
click at [125, 98] on input "text" at bounding box center [174, 97] width 146 height 16
paste input "finance softwares"
type input "finance software's"
click at [253, 94] on span at bounding box center [254, 97] width 6 height 6
click at [160, 96] on input "text" at bounding box center [174, 97] width 146 height 16
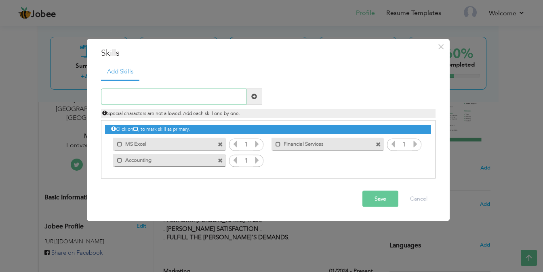
paste input "finance softwares"
type input "finance software"
click at [255, 95] on span at bounding box center [254, 97] width 6 height 6
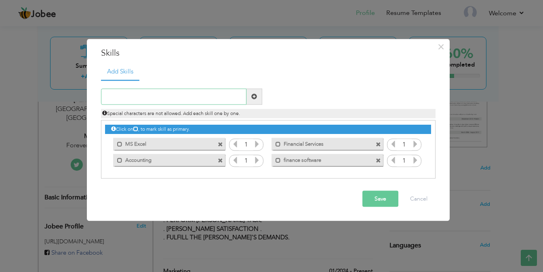
click at [167, 96] on input "text" at bounding box center [174, 97] width 146 height 16
paste input "Time Management"
type input "Time Management"
click at [254, 95] on span at bounding box center [254, 97] width 6 height 6
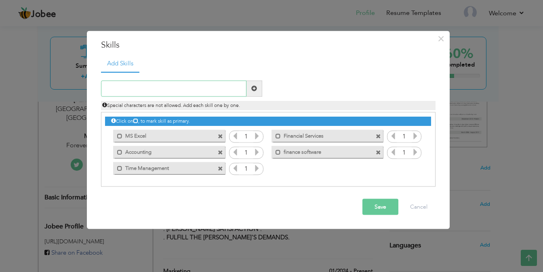
click at [134, 89] on input "text" at bounding box center [174, 88] width 146 height 16
paste input "Team-Builder"
type input "Team-Builder"
click at [253, 87] on span at bounding box center [254, 89] width 6 height 6
click at [140, 88] on input "text" at bounding box center [174, 88] width 146 height 16
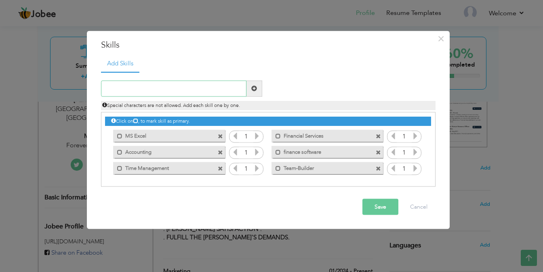
paste input "Communication Skills"
type input "Communication Skills"
click at [253, 87] on span at bounding box center [254, 89] width 6 height 6
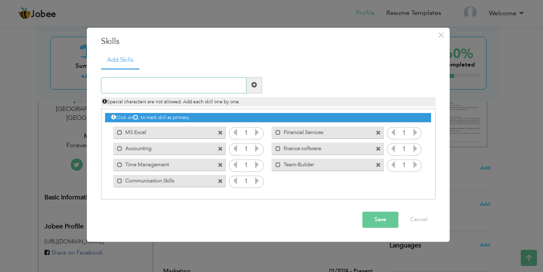
click at [152, 88] on input "text" at bounding box center [174, 85] width 146 height 16
paste input "Motivational skills"
type input "Motivational skills"
click at [252, 84] on span at bounding box center [254, 85] width 6 height 6
click at [380, 218] on button "Save" at bounding box center [381, 220] width 36 height 16
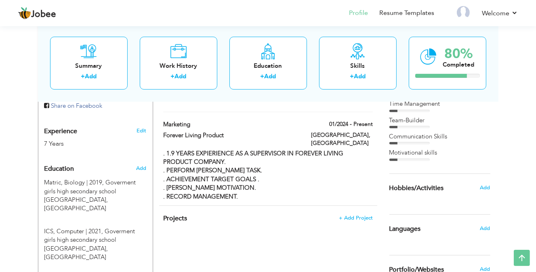
scroll to position [309, 0]
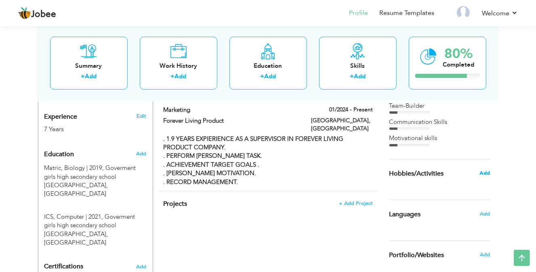
click at [485, 174] on span "Add" at bounding box center [485, 173] width 11 height 7
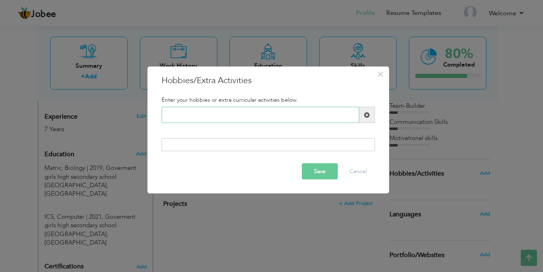
click at [199, 119] on input "text" at bounding box center [261, 115] width 198 height 16
paste input "Cooking"
type input "Cooking"
click at [365, 114] on span at bounding box center [367, 115] width 6 height 6
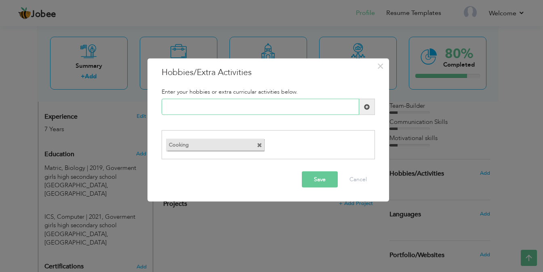
click at [208, 111] on input "text" at bounding box center [261, 107] width 198 height 16
paste input "Book Reading"
type input "Book Reading"
click at [369, 107] on span at bounding box center [367, 107] width 6 height 6
click at [252, 104] on input "text" at bounding box center [261, 107] width 198 height 16
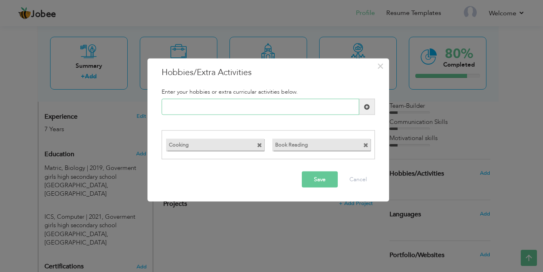
click at [186, 113] on input "text" at bounding box center [261, 107] width 198 height 16
paste input "Travelling"
type input "Travelling"
click at [367, 106] on span at bounding box center [367, 107] width 6 height 6
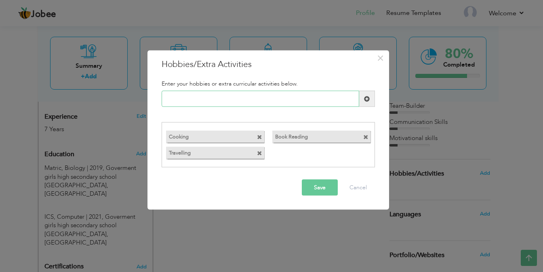
click at [188, 101] on input "text" at bounding box center [261, 99] width 198 height 16
paste input "Movies"
type input "Movies"
click at [316, 193] on button "Save" at bounding box center [320, 187] width 36 height 16
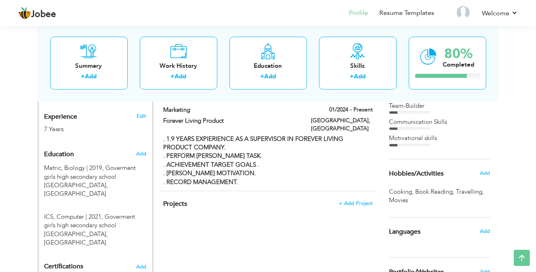
click at [452, 179] on div "Hobbies/Activities" at bounding box center [431, 174] width 94 height 16
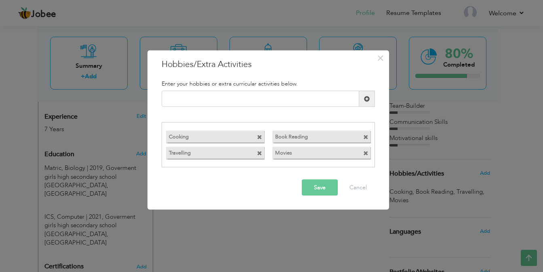
click at [313, 190] on button "Save" at bounding box center [320, 187] width 36 height 16
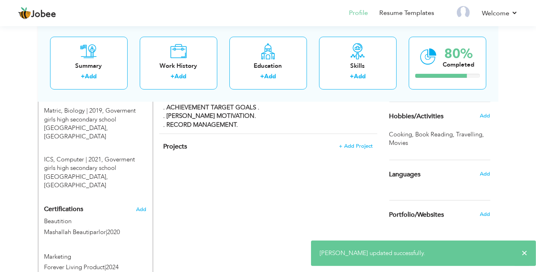
scroll to position [390, 0]
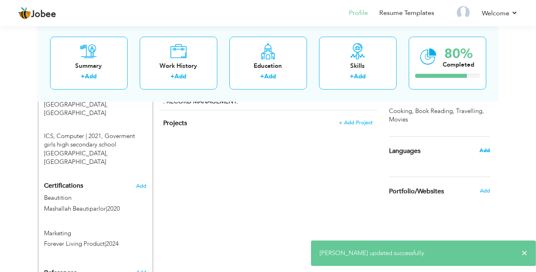
click at [485, 151] on span "Add" at bounding box center [485, 150] width 11 height 7
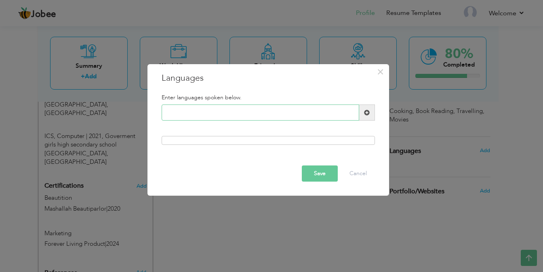
click at [171, 112] on input "text" at bounding box center [261, 113] width 198 height 16
type input "English"
click at [319, 171] on button "Save" at bounding box center [320, 174] width 36 height 16
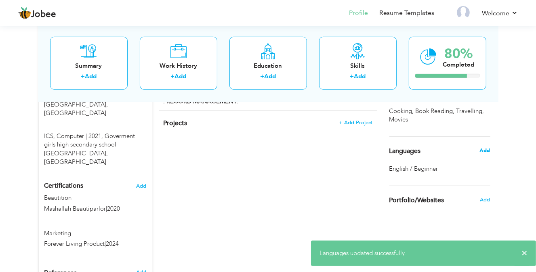
click at [484, 152] on span "Add" at bounding box center [485, 150] width 11 height 7
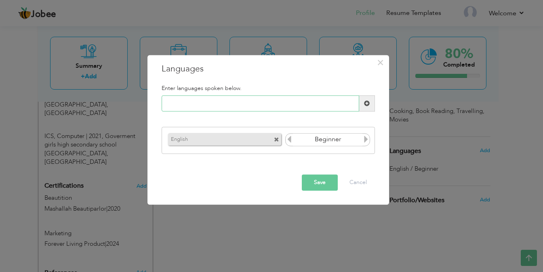
click at [210, 104] on input "text" at bounding box center [261, 104] width 198 height 16
type input "Urdu"
click at [368, 102] on span at bounding box center [367, 104] width 6 height 6
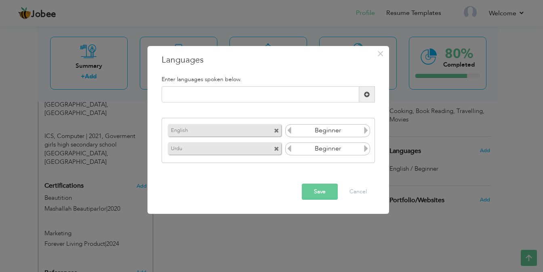
click at [364, 148] on icon at bounding box center [366, 148] width 7 height 7
click at [365, 148] on icon at bounding box center [366, 148] width 7 height 7
click at [290, 150] on icon at bounding box center [289, 148] width 7 height 7
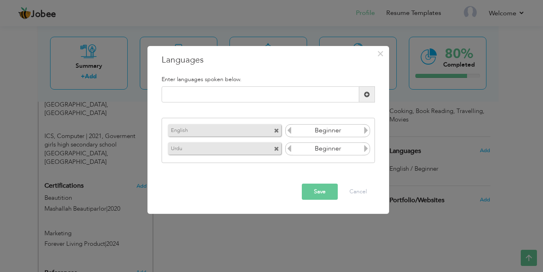
click at [290, 150] on icon at bounding box center [289, 148] width 7 height 7
click at [259, 92] on input "text" at bounding box center [261, 95] width 198 height 16
type input "Punjabi"
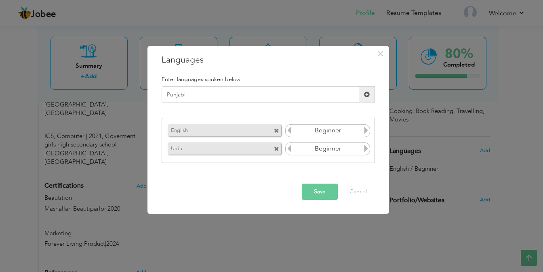
click at [365, 92] on span at bounding box center [367, 95] width 6 height 6
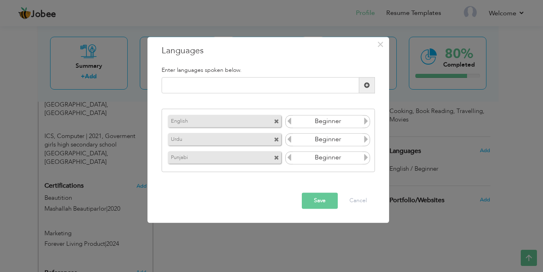
click at [317, 196] on button "Save" at bounding box center [320, 201] width 36 height 16
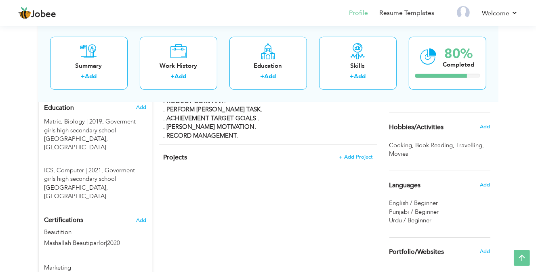
scroll to position [349, 0]
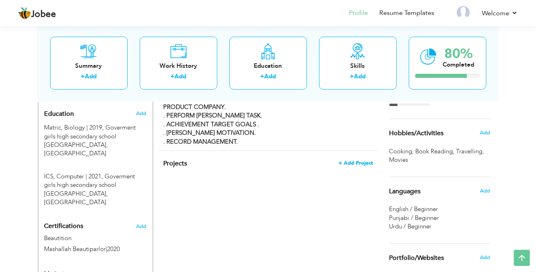
click at [356, 160] on span "+ Add Project" at bounding box center [356, 163] width 34 height 6
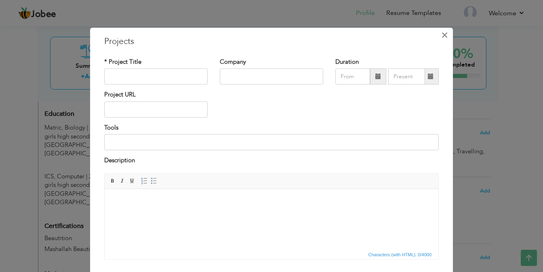
click at [442, 34] on span "×" at bounding box center [444, 35] width 7 height 15
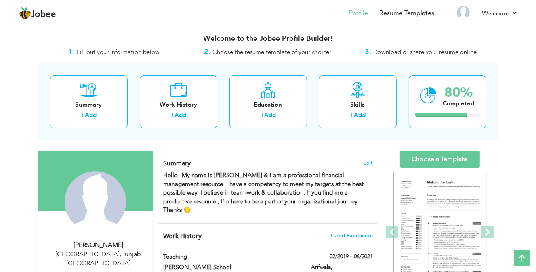
scroll to position [0, 0]
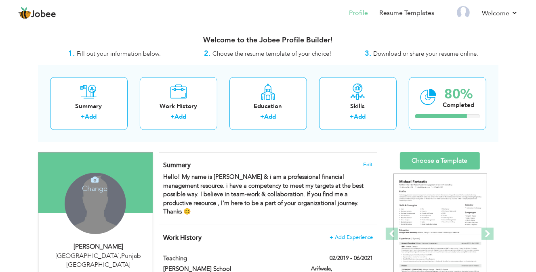
click at [94, 187] on h4 "Change" at bounding box center [95, 183] width 58 height 19
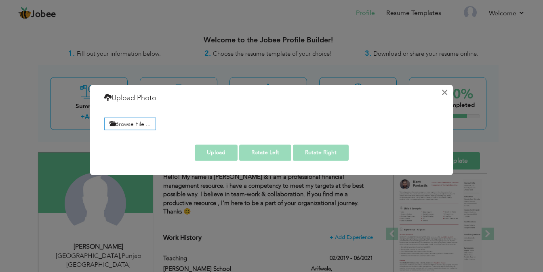
click at [441, 91] on button "×" at bounding box center [444, 92] width 13 height 13
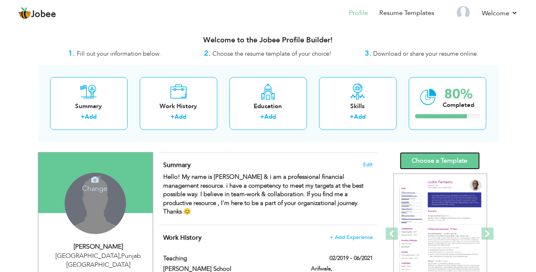
click at [436, 158] on link "Choose a Template" at bounding box center [440, 160] width 80 height 17
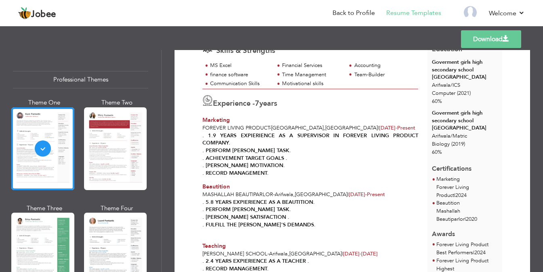
scroll to position [121, 0]
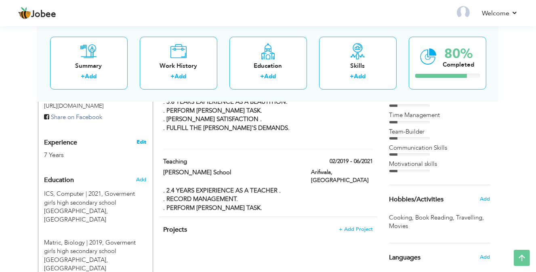
click at [143, 139] on link "Edit" at bounding box center [142, 142] width 10 height 7
select select "number:166"
select select "number:9"
type input "Forever Living Product"
type input "Marketing"
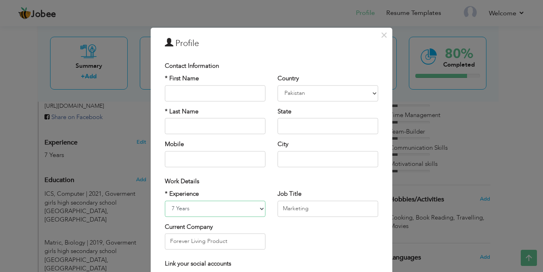
click at [242, 209] on select "Entry Level Less than 1 Year 1 Year 2 Years 3 Years 4 Years 5 Years 6 Years 7 Y…" at bounding box center [215, 209] width 101 height 16
select select "number:12"
click at [165, 201] on select "Entry Level Less than 1 Year 1 Year 2 Years 3 Years 4 Years 5 Years 6 Years 7 Y…" at bounding box center [215, 209] width 101 height 16
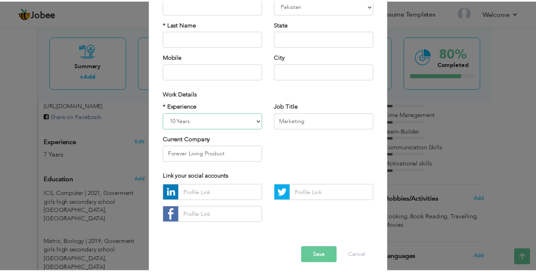
scroll to position [93, 0]
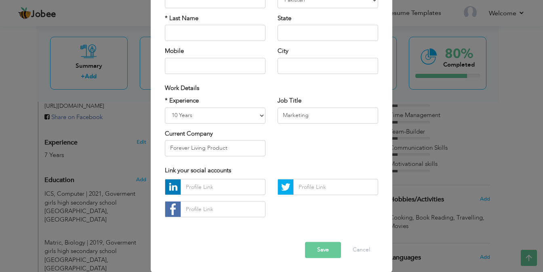
click at [319, 246] on button "Save" at bounding box center [323, 251] width 36 height 16
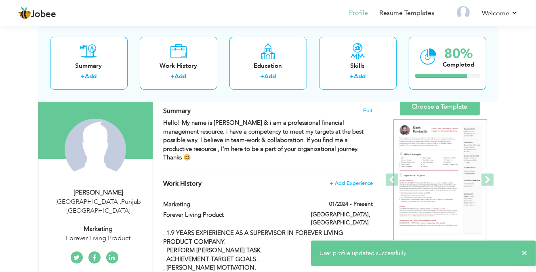
scroll to position [0, 0]
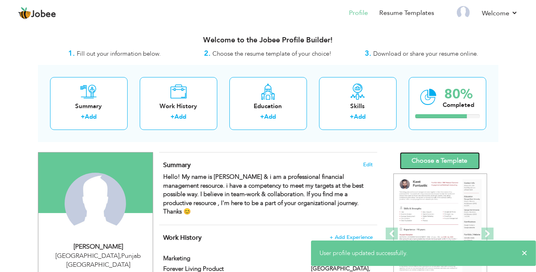
click at [440, 161] on link "Choose a Template" at bounding box center [440, 160] width 80 height 17
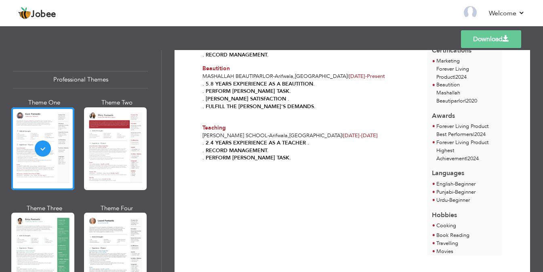
scroll to position [106, 0]
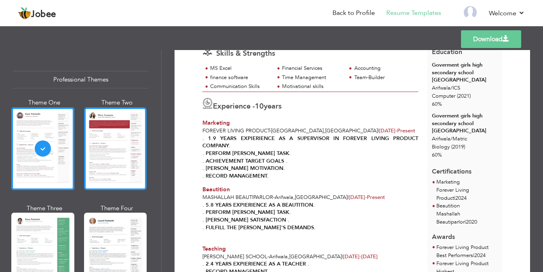
click at [113, 156] on div at bounding box center [115, 149] width 63 height 83
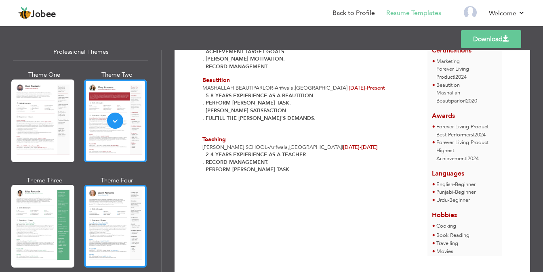
scroll to position [81, 0]
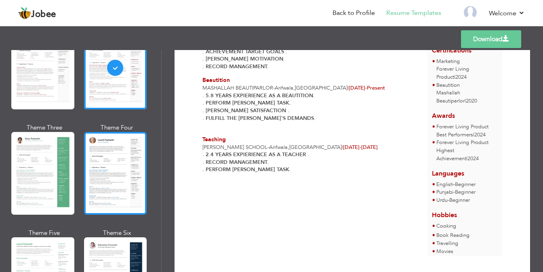
click at [110, 177] on div at bounding box center [115, 173] width 63 height 83
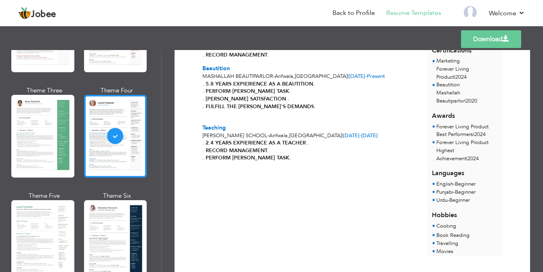
scroll to position [202, 0]
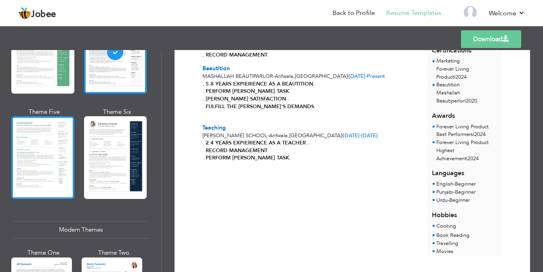
click at [23, 159] on div at bounding box center [42, 157] width 63 height 83
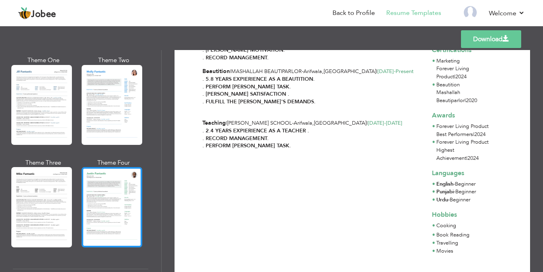
scroll to position [445, 0]
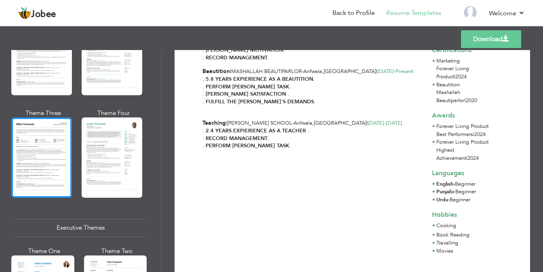
click at [35, 164] on div at bounding box center [41, 158] width 61 height 80
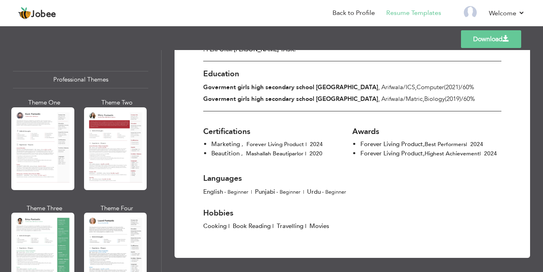
scroll to position [0, 0]
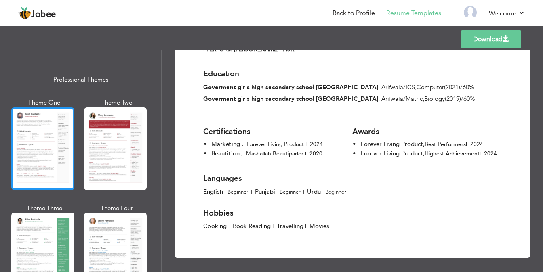
click at [47, 148] on div at bounding box center [42, 149] width 63 height 83
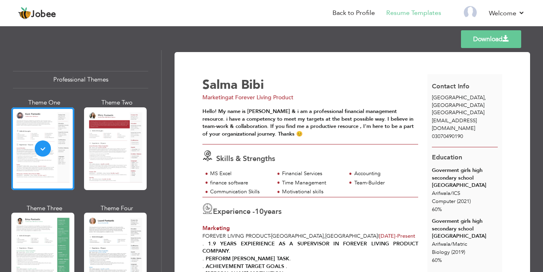
click at [495, 39] on link "Download" at bounding box center [491, 39] width 60 height 18
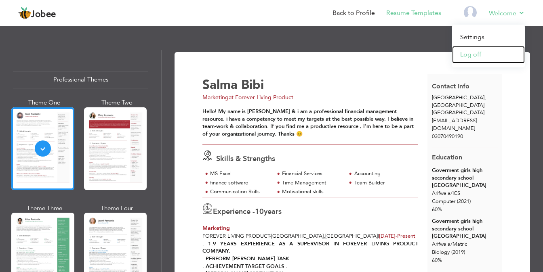
click at [473, 55] on link "Log off" at bounding box center [488, 54] width 73 height 17
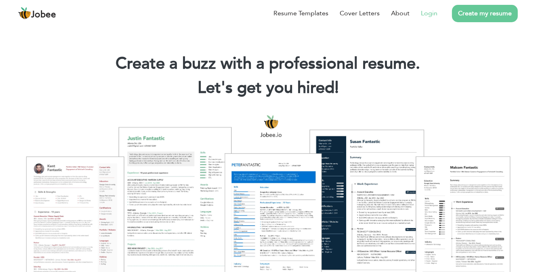
click at [435, 11] on link "Login" at bounding box center [429, 13] width 17 height 10
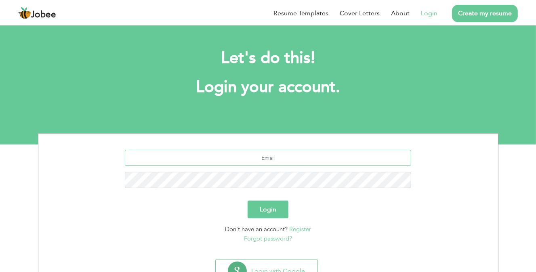
click at [251, 152] on input "text" at bounding box center [268, 158] width 287 height 16
type input "[EMAIL_ADDRESS][DOMAIN_NAME]"
click at [273, 210] on button "Login" at bounding box center [268, 210] width 41 height 18
